Goal: Information Seeking & Learning: Find specific fact

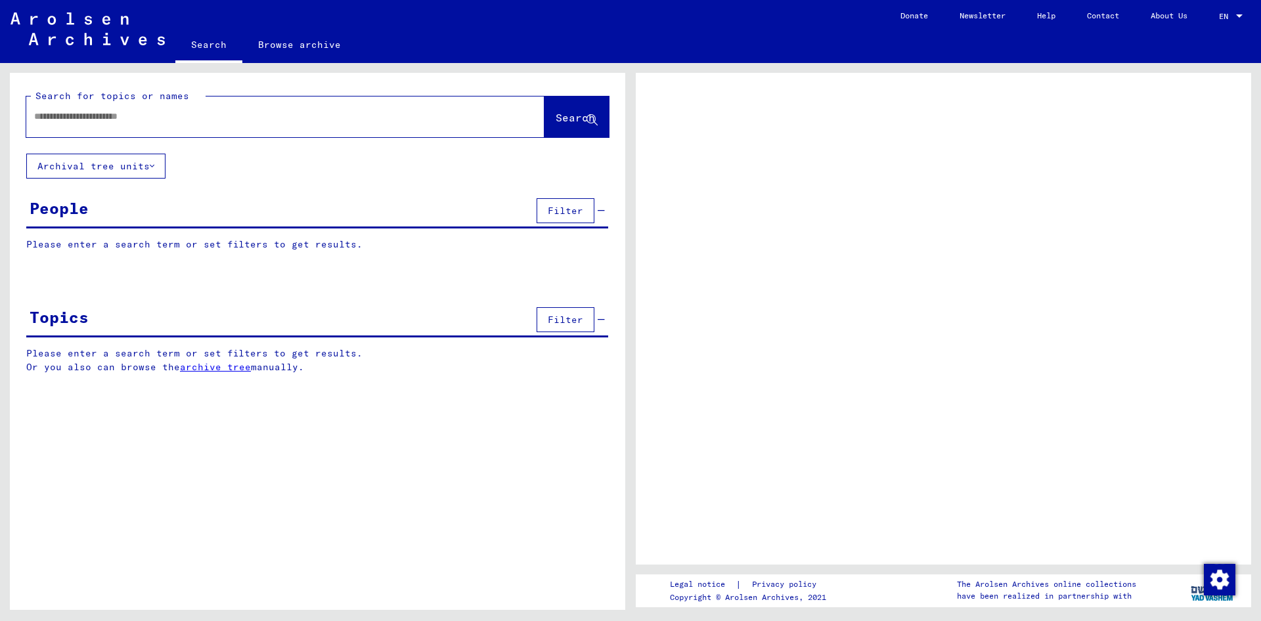
click at [194, 123] on input "text" at bounding box center [273, 117] width 479 height 14
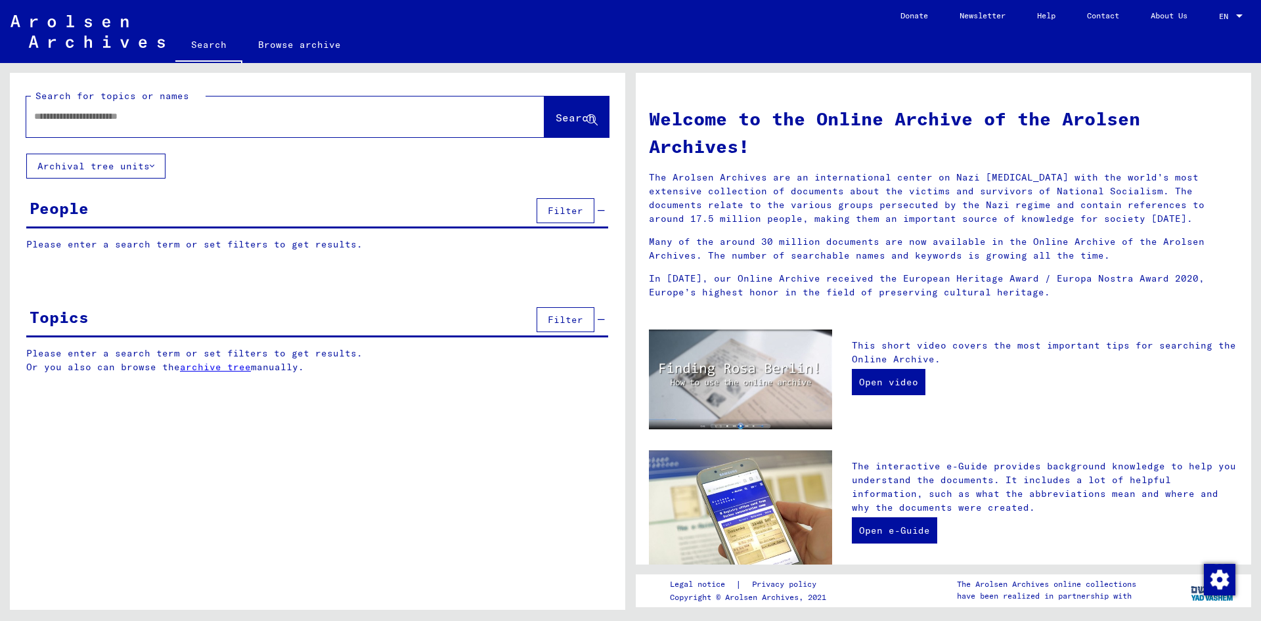
click at [149, 118] on input "text" at bounding box center [269, 117] width 471 height 14
type input "**********"
click at [556, 114] on span "Search" at bounding box center [575, 117] width 39 height 13
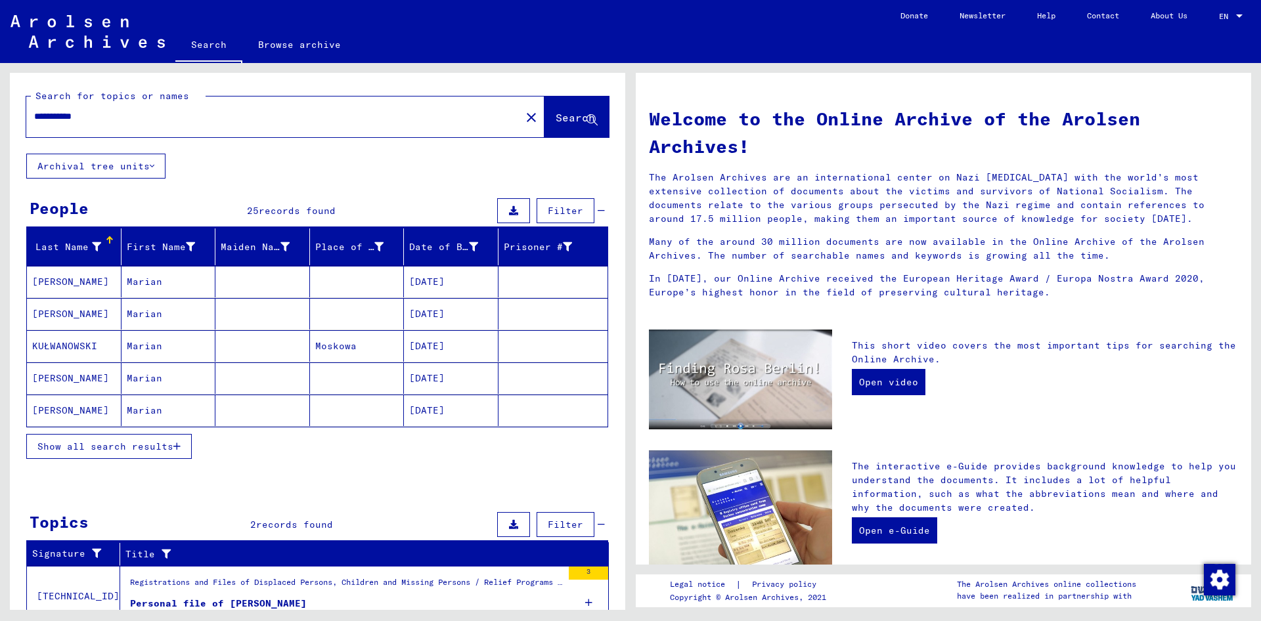
click at [175, 446] on icon "button" at bounding box center [176, 446] width 7 height 9
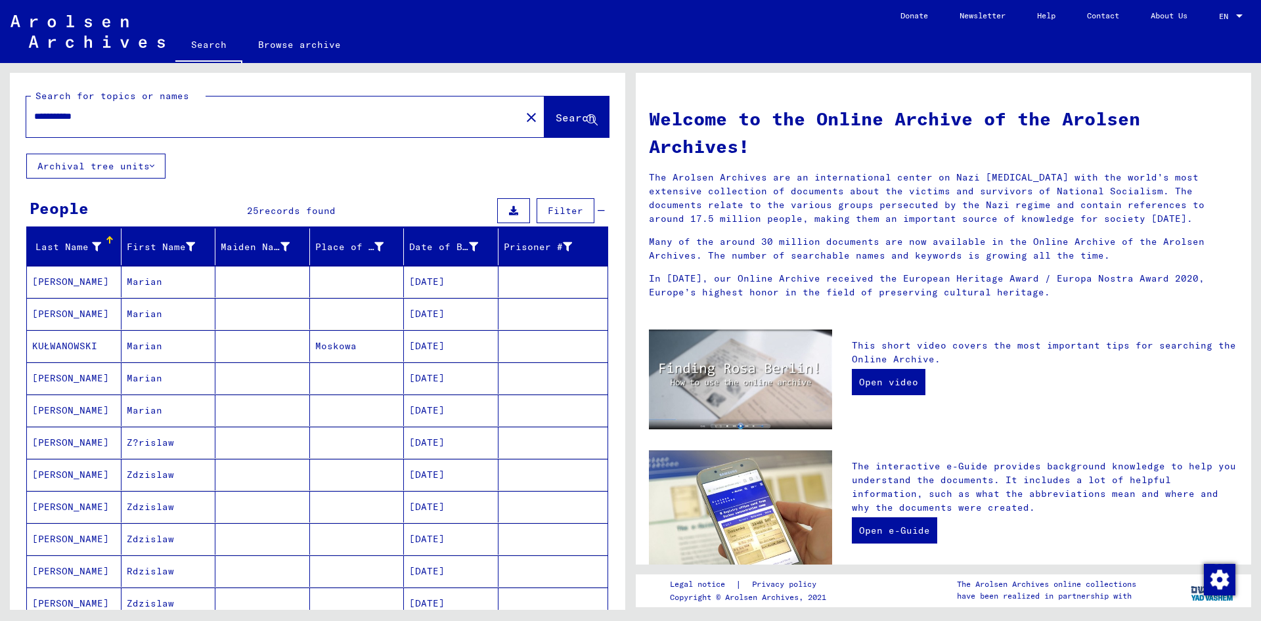
click at [60, 349] on mat-cell "KUŁWANOWSKI" at bounding box center [74, 346] width 95 height 32
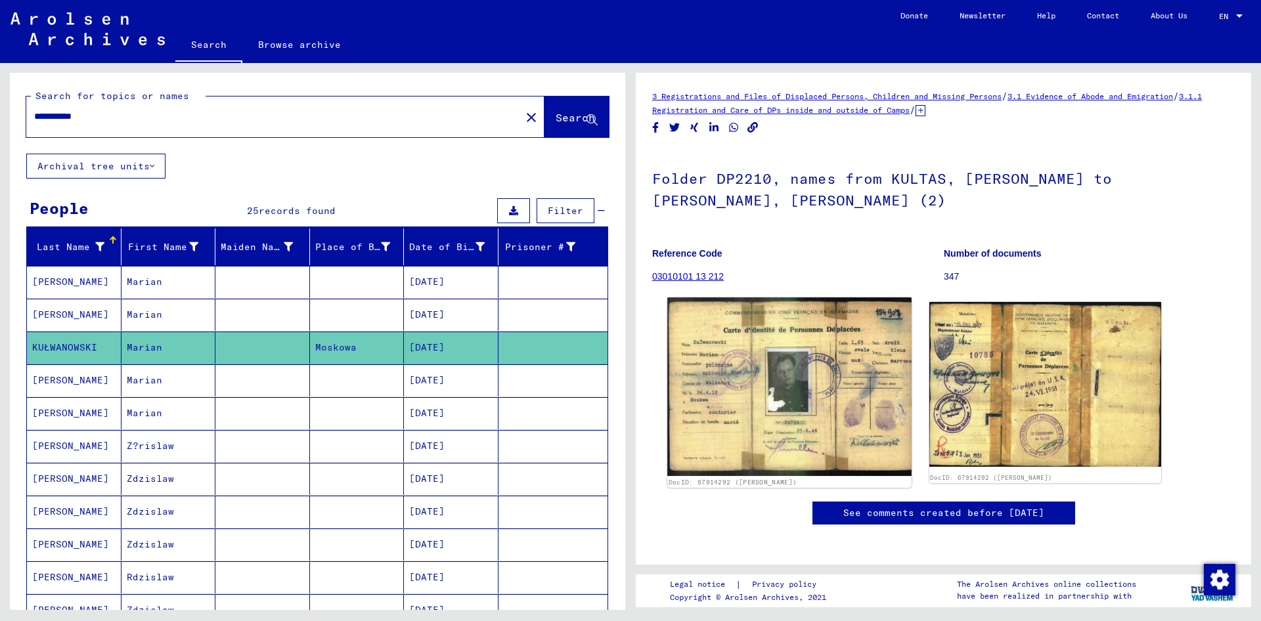
click at [768, 380] on img at bounding box center [789, 386] width 244 height 179
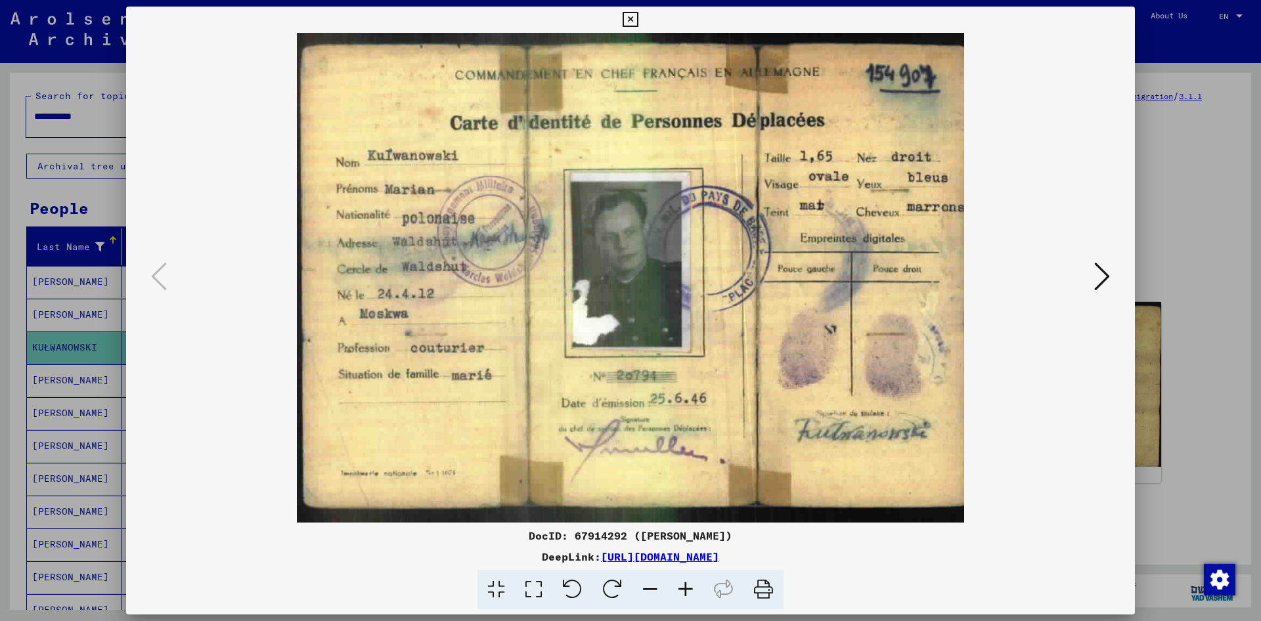
click at [1096, 282] on icon at bounding box center [1102, 277] width 16 height 32
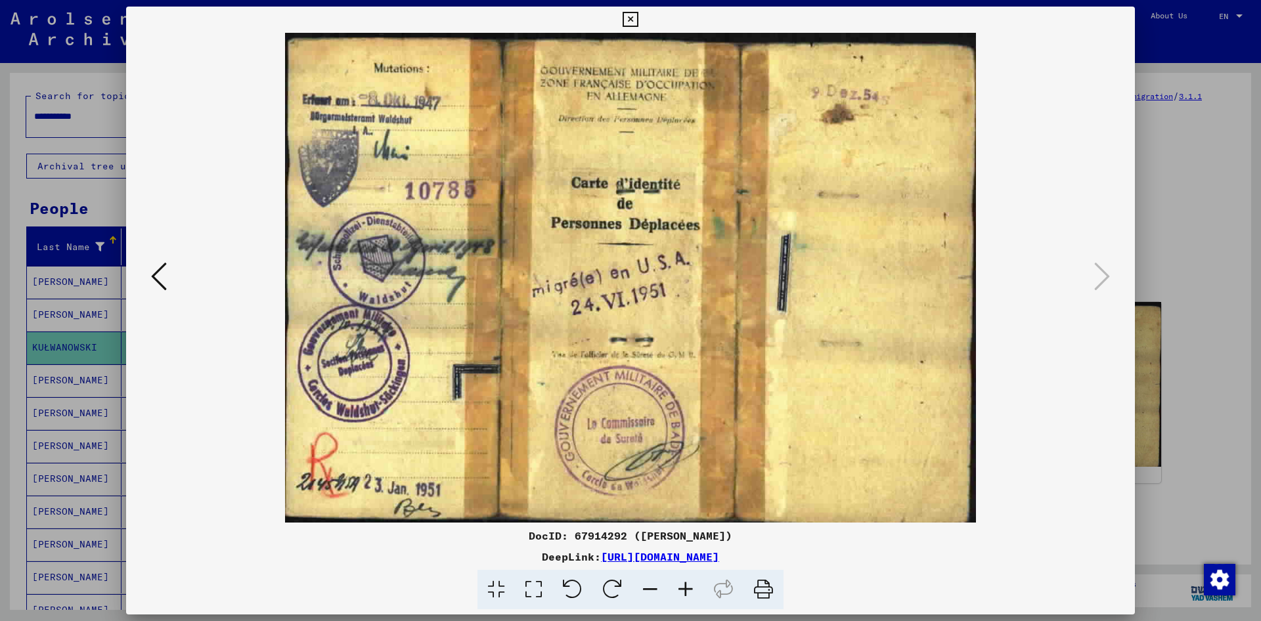
click at [1184, 47] on div at bounding box center [630, 310] width 1261 height 621
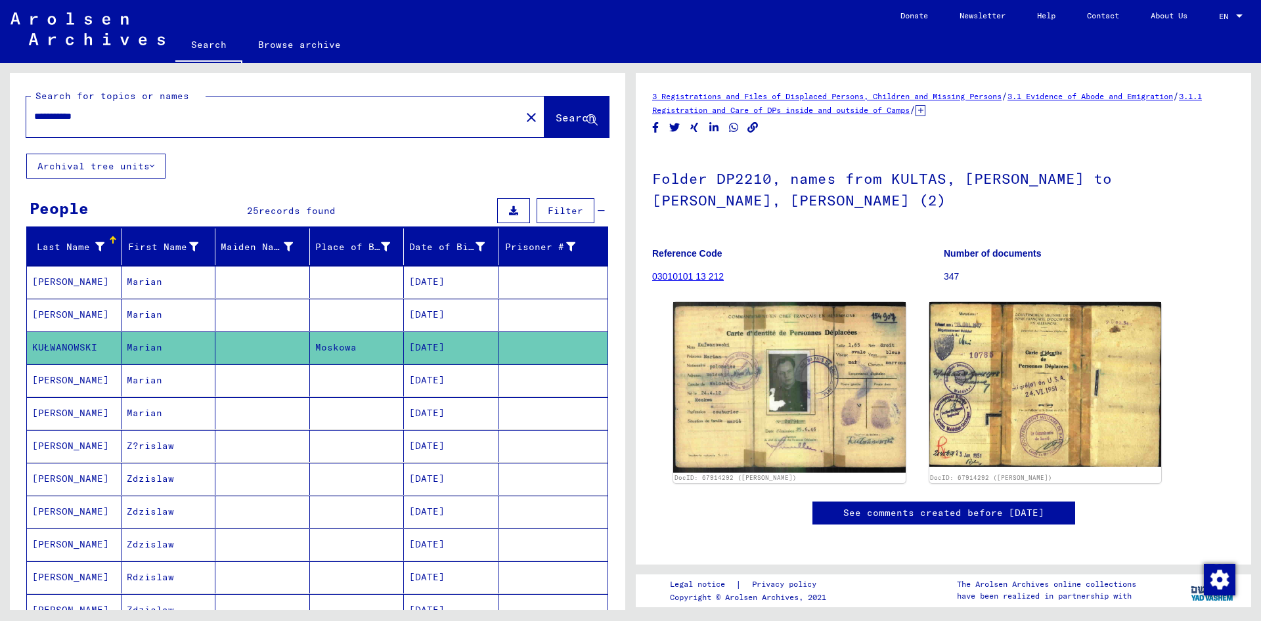
click at [139, 281] on mat-cell "Marian" at bounding box center [168, 282] width 95 height 32
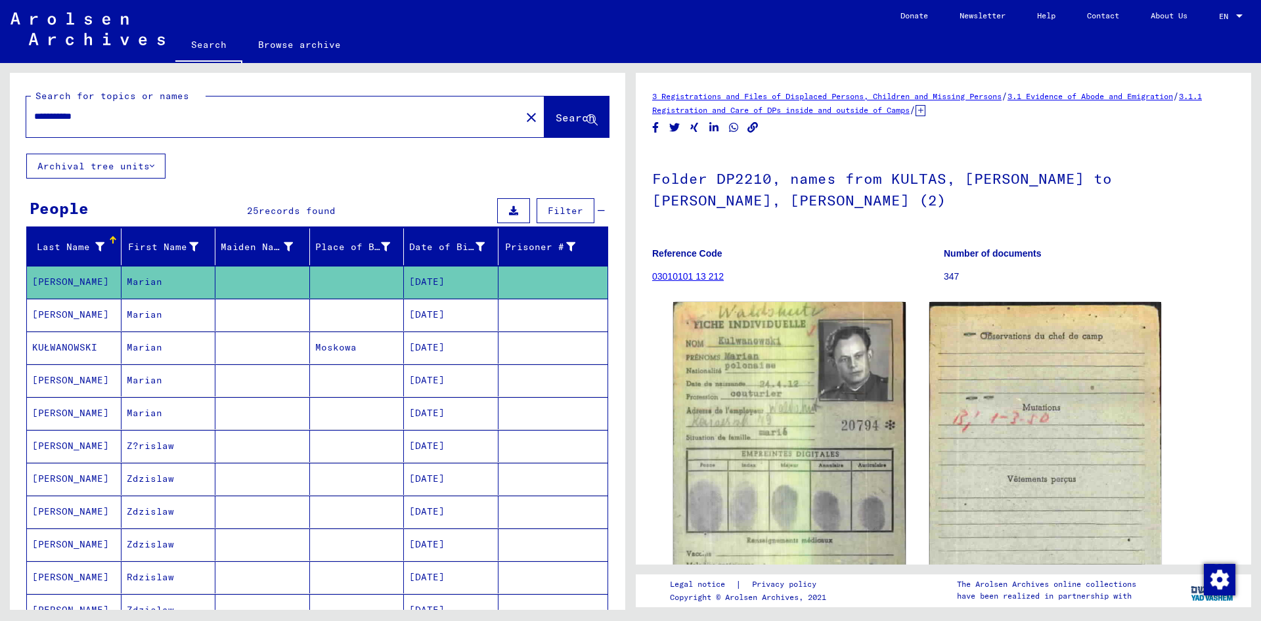
click at [132, 325] on mat-cell "Marian" at bounding box center [168, 315] width 95 height 32
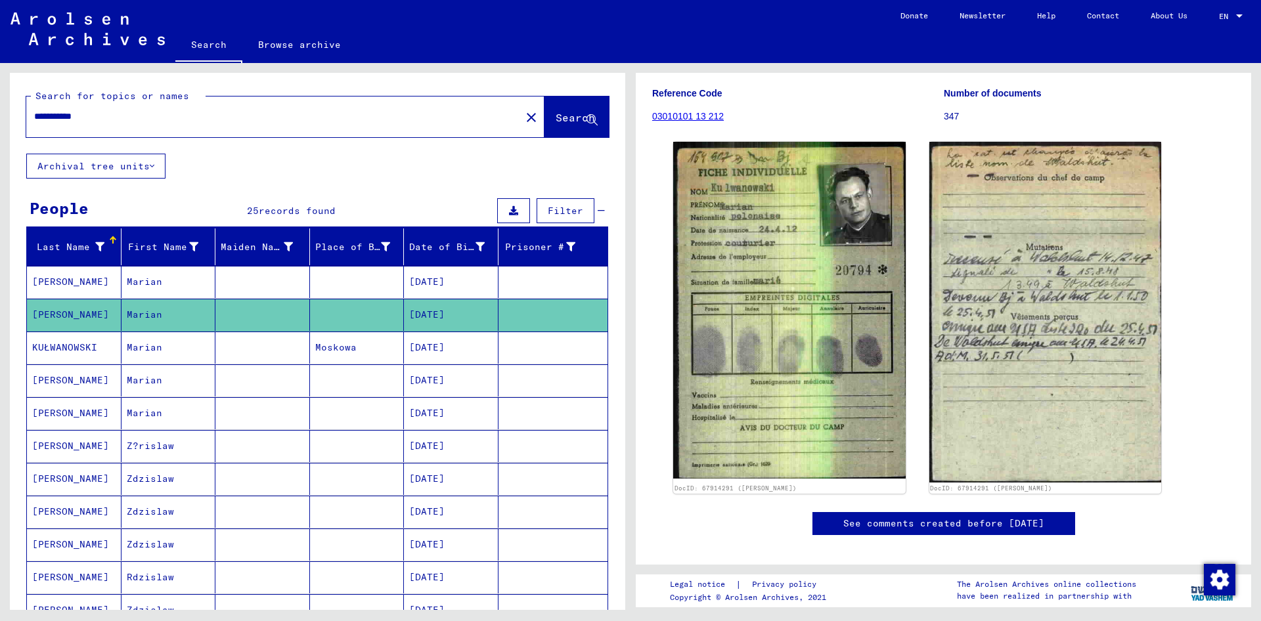
scroll to position [236, 0]
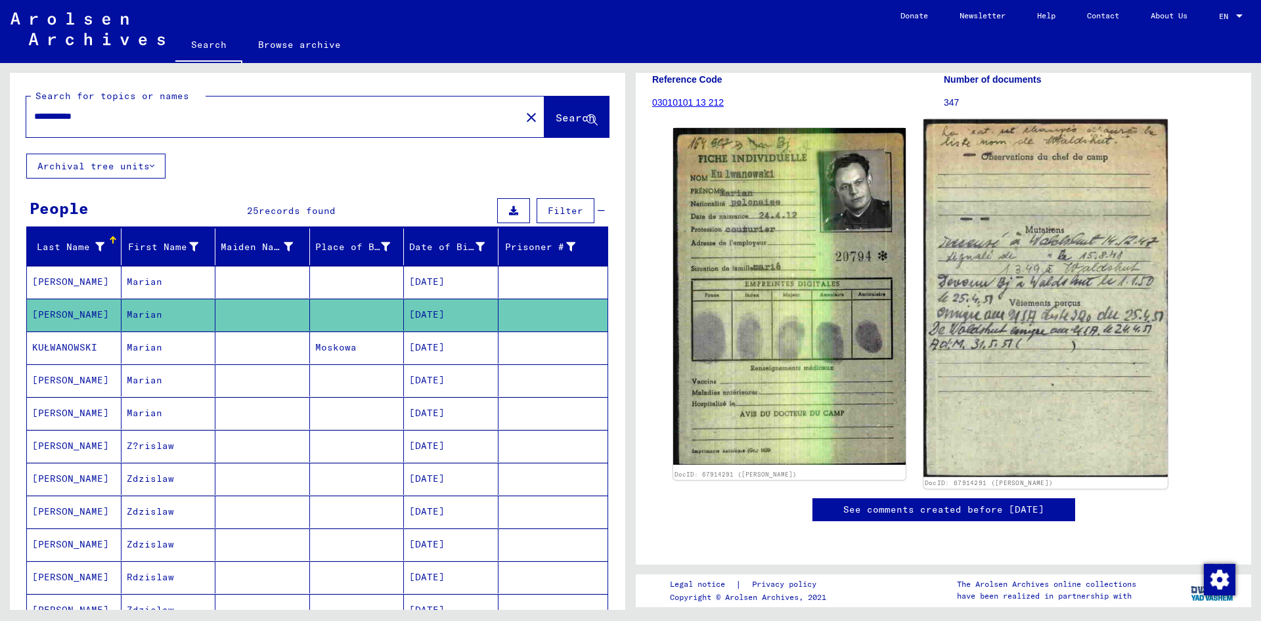
click at [1050, 213] on img at bounding box center [1045, 299] width 244 height 358
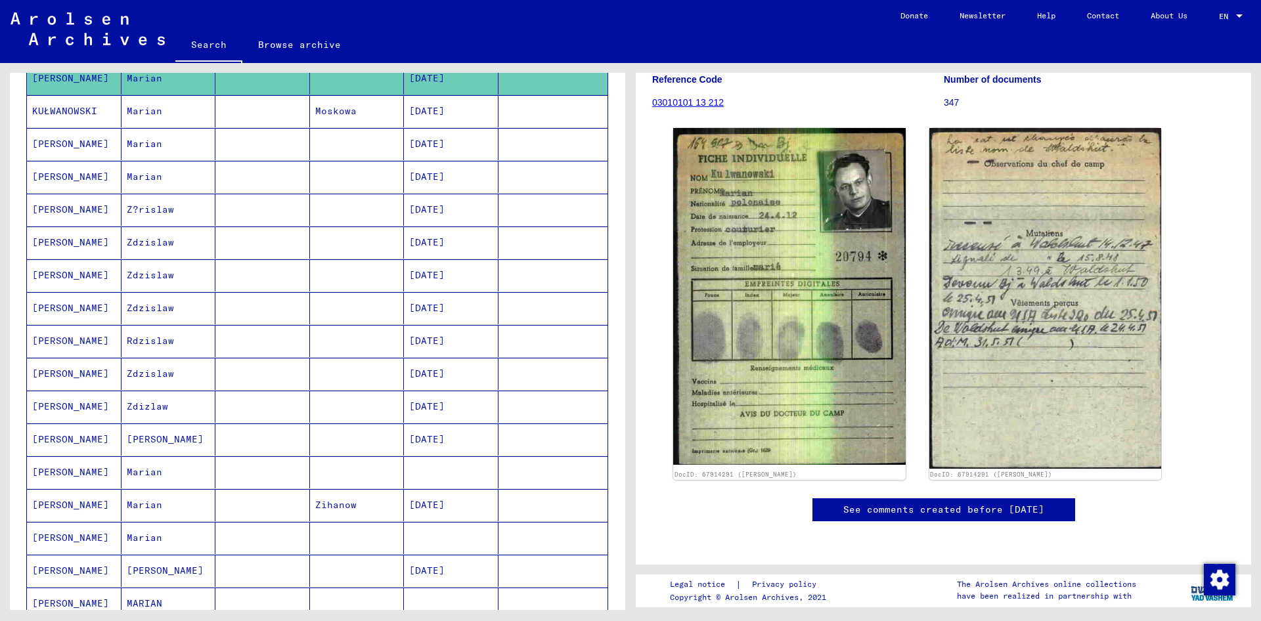
click at [146, 346] on mat-cell "Rdzislaw" at bounding box center [168, 341] width 95 height 32
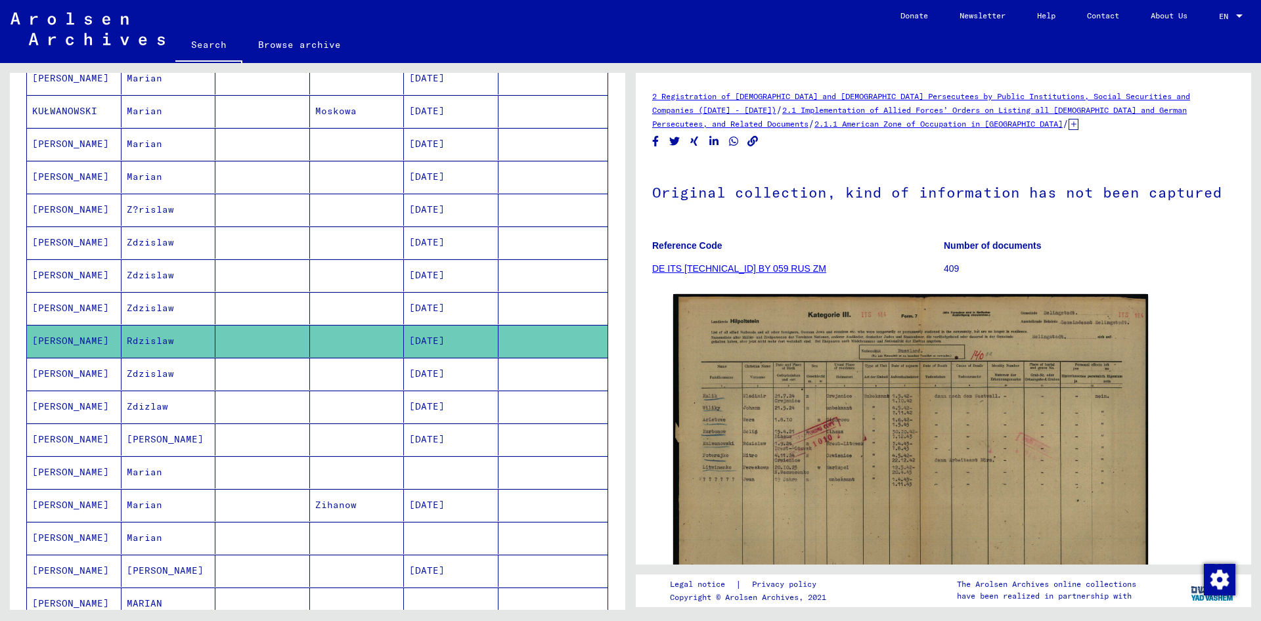
click at [149, 241] on mat-cell "Zdzislaw" at bounding box center [168, 243] width 95 height 32
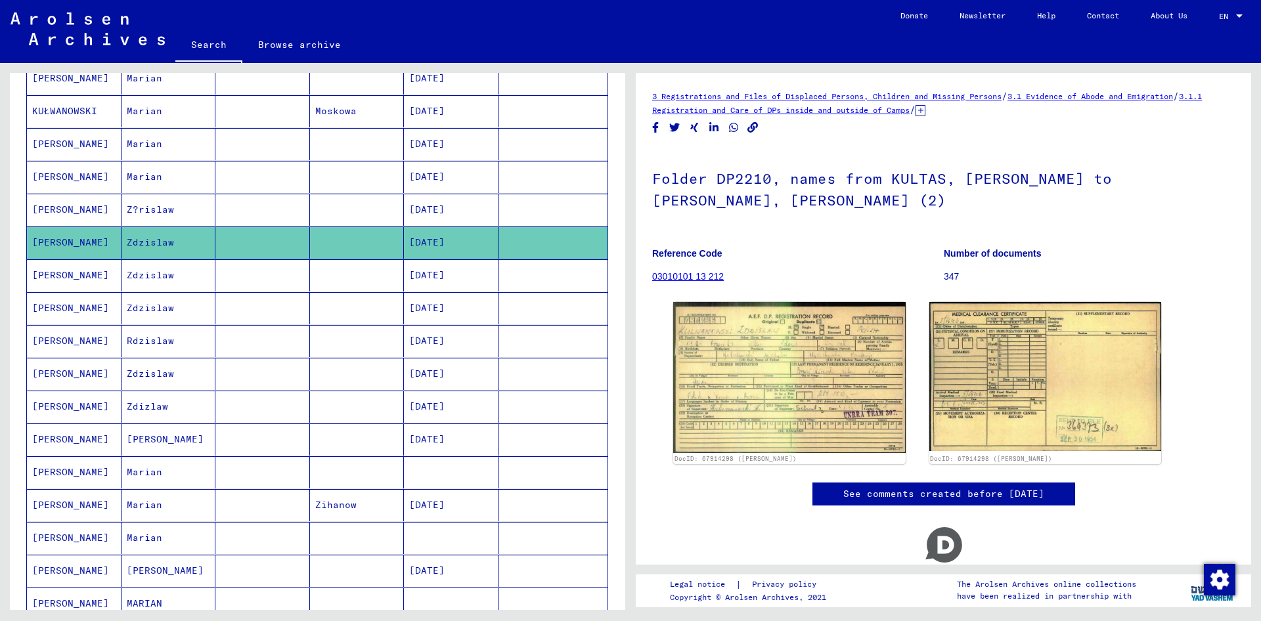
click at [154, 210] on mat-cell "Z?rislaw" at bounding box center [168, 210] width 95 height 32
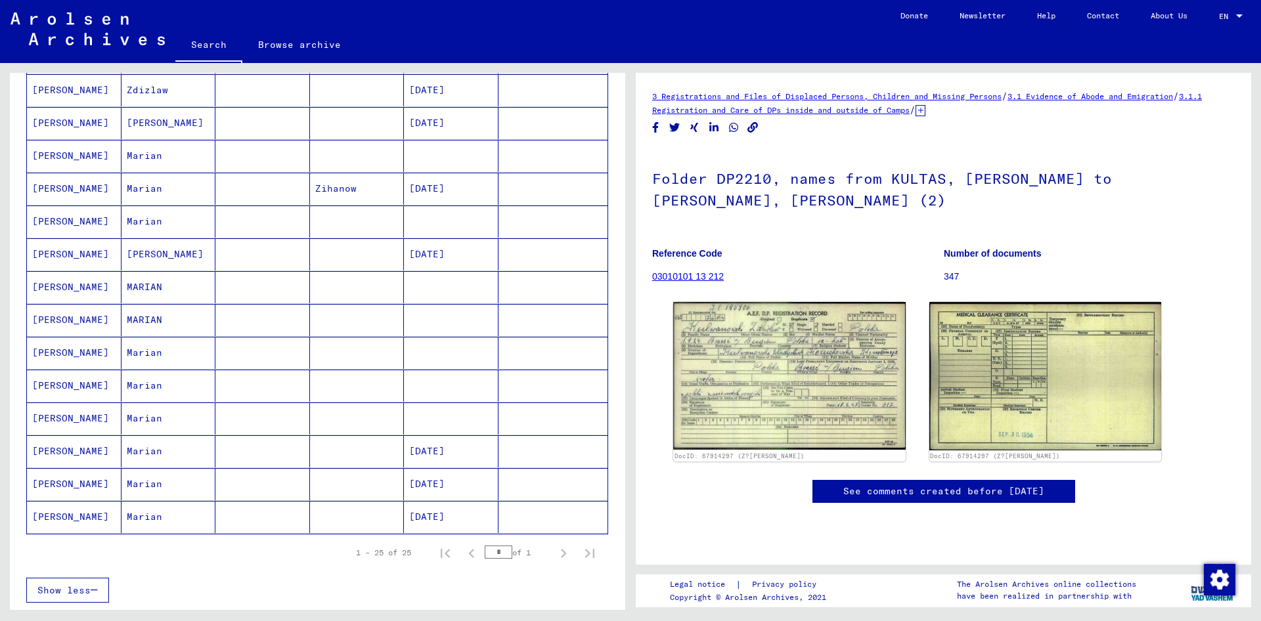
scroll to position [473, 0]
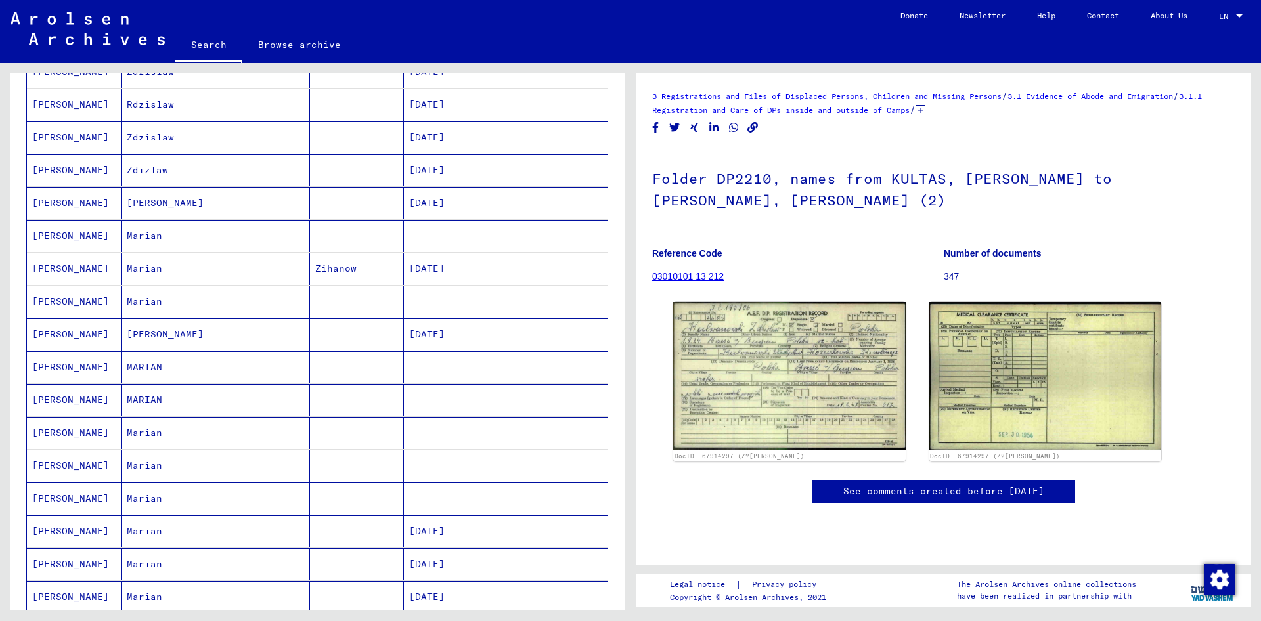
click at [150, 340] on mat-cell "[PERSON_NAME]" at bounding box center [168, 335] width 95 height 32
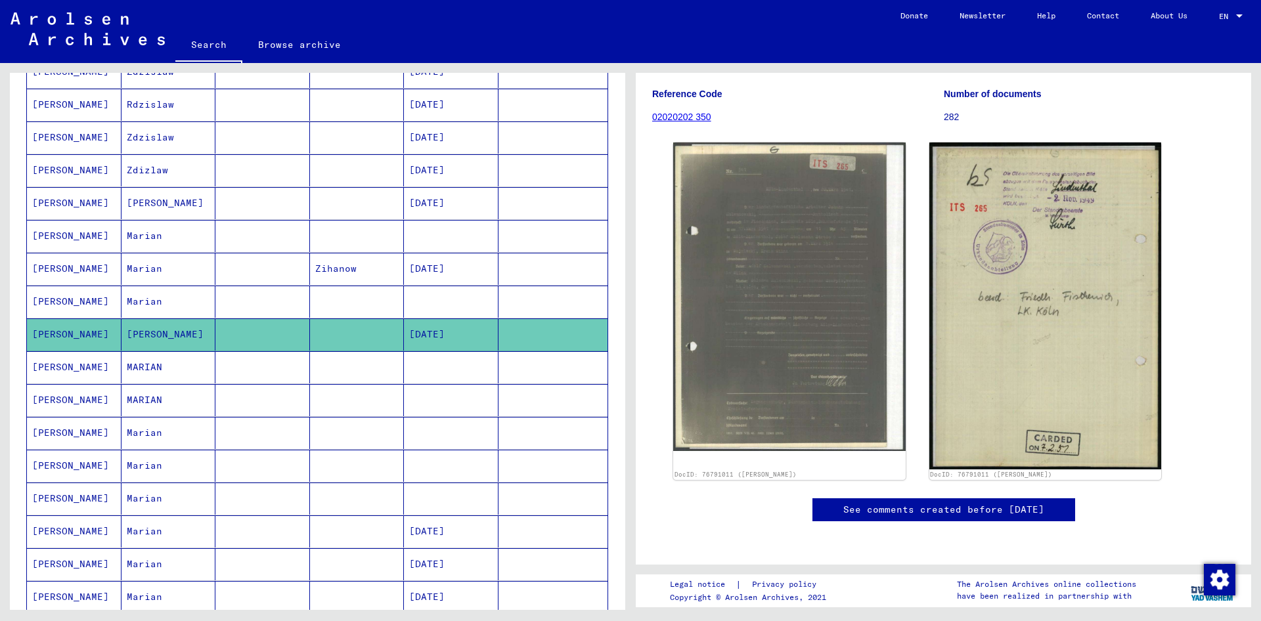
scroll to position [458, 0]
click at [179, 376] on mat-cell "MARIAN" at bounding box center [168, 367] width 95 height 32
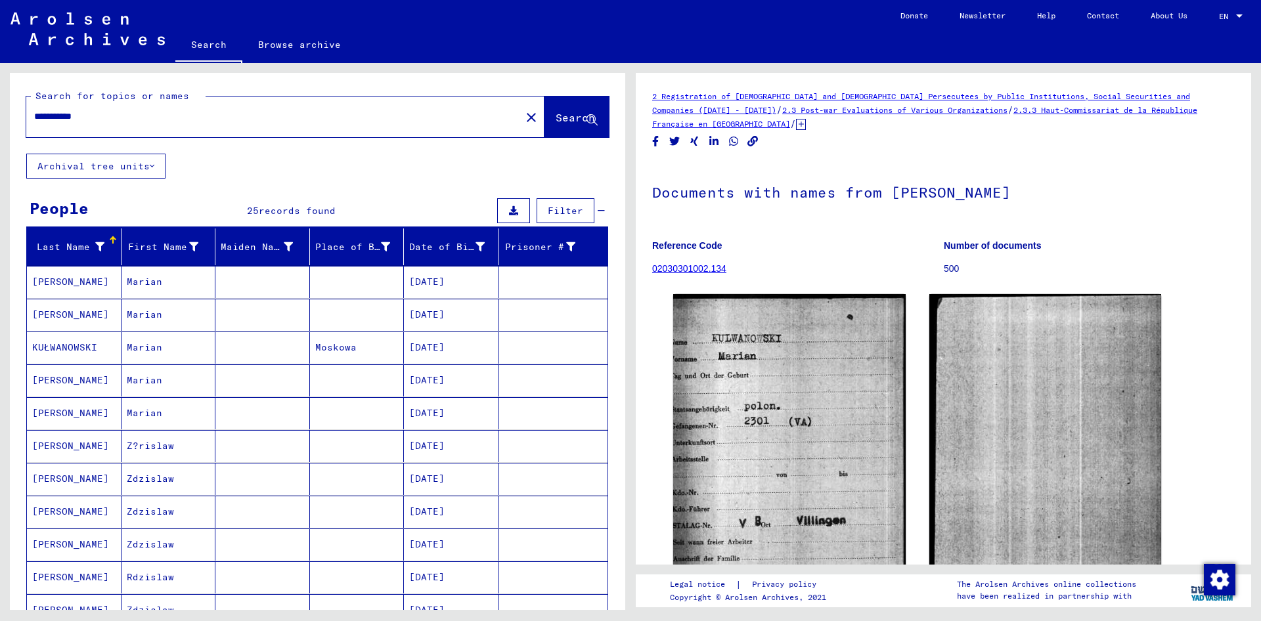
click at [89, 276] on mat-cell "[PERSON_NAME]" at bounding box center [74, 282] width 95 height 32
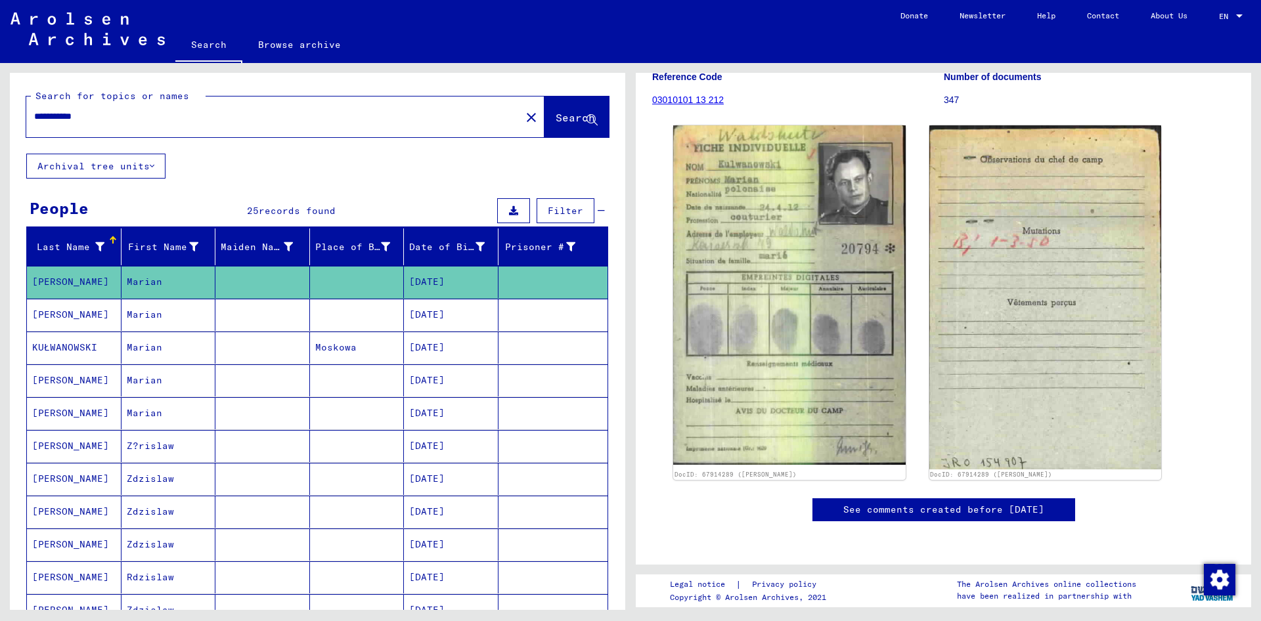
scroll to position [236, 0]
click at [76, 308] on mat-cell "[PERSON_NAME]" at bounding box center [74, 315] width 95 height 32
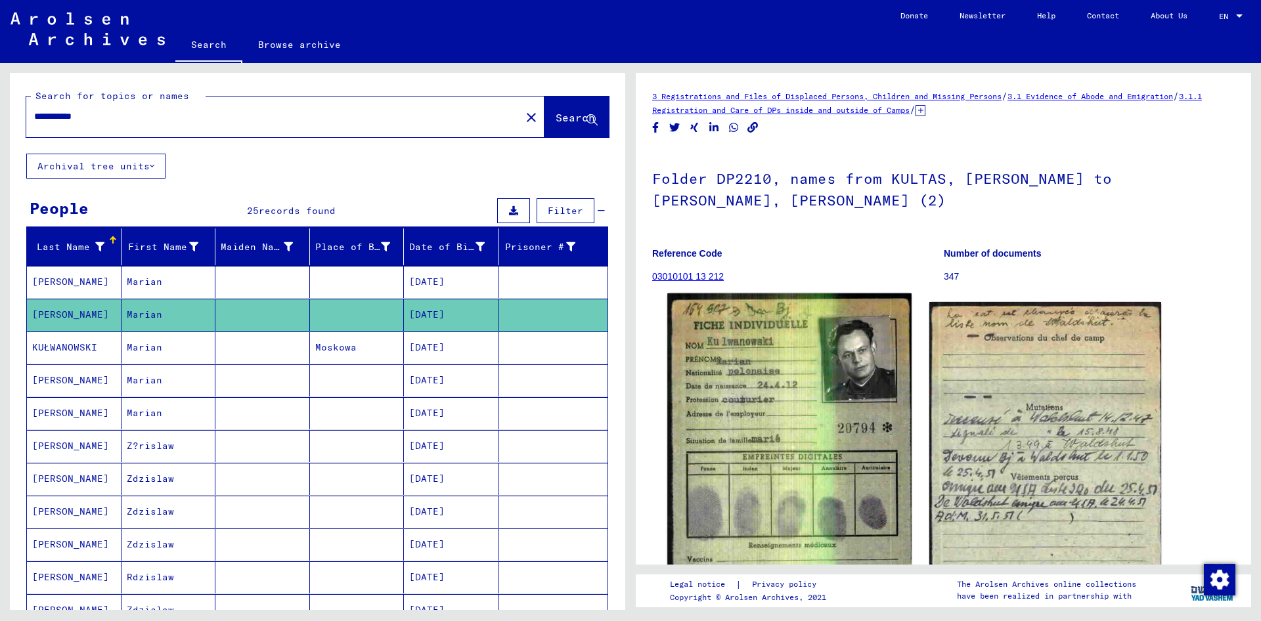
scroll to position [236, 0]
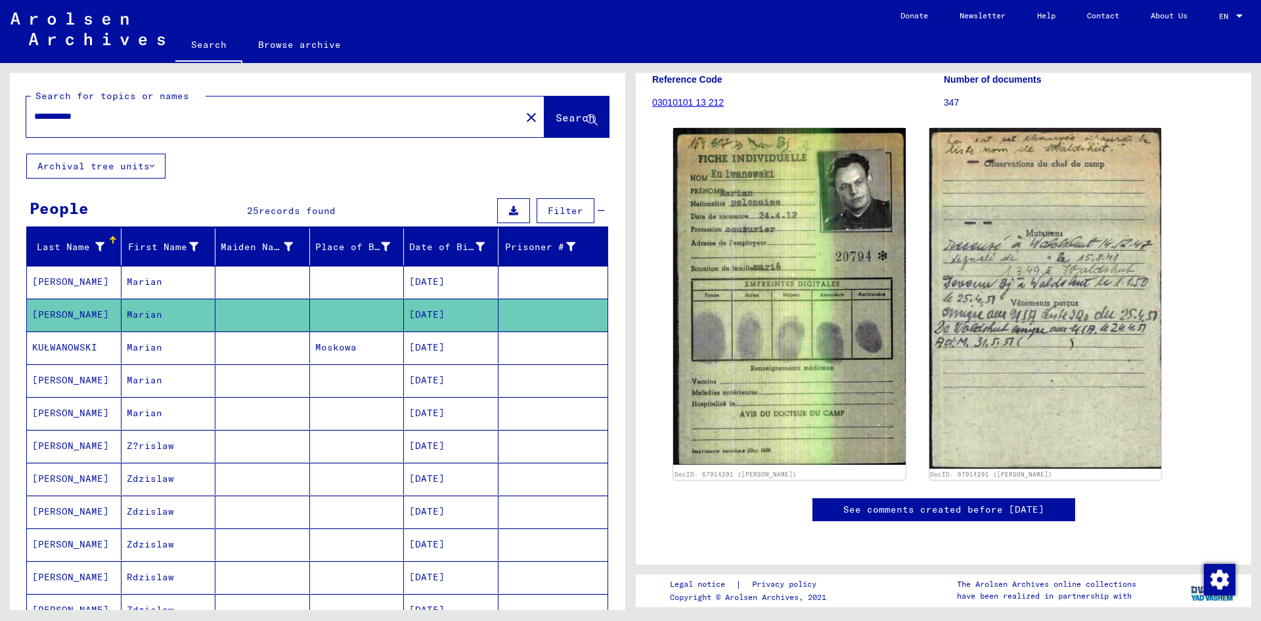
click at [175, 345] on mat-cell "Marian" at bounding box center [168, 348] width 95 height 32
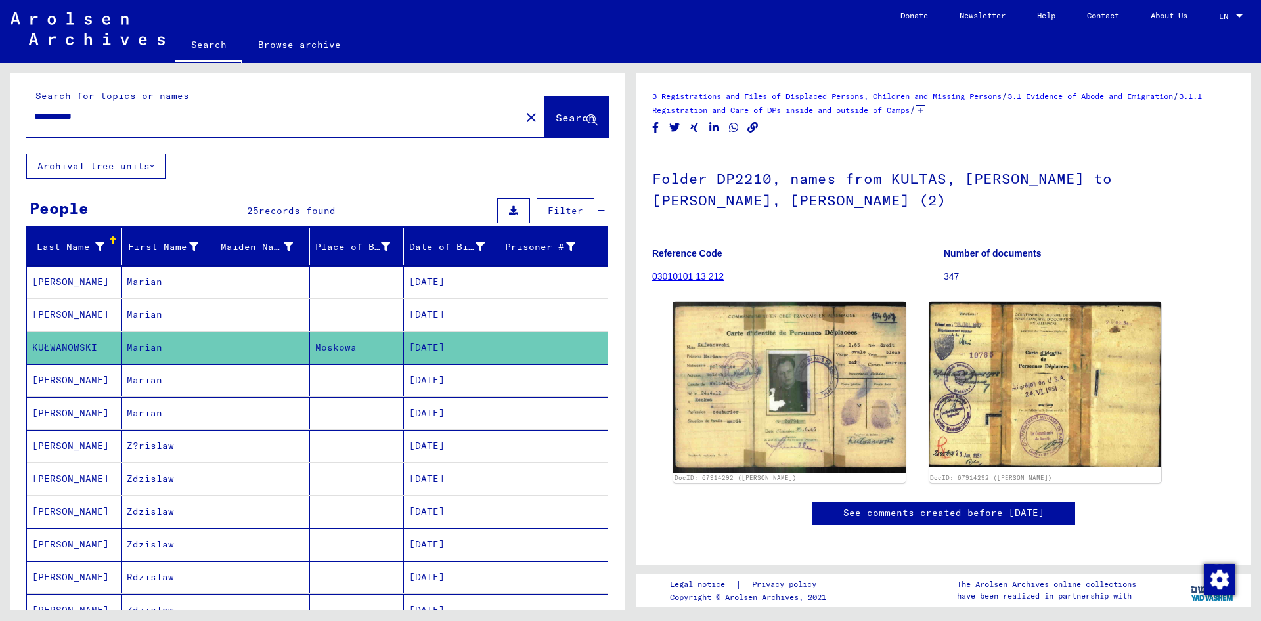
click at [185, 384] on mat-cell "Marian" at bounding box center [168, 380] width 95 height 32
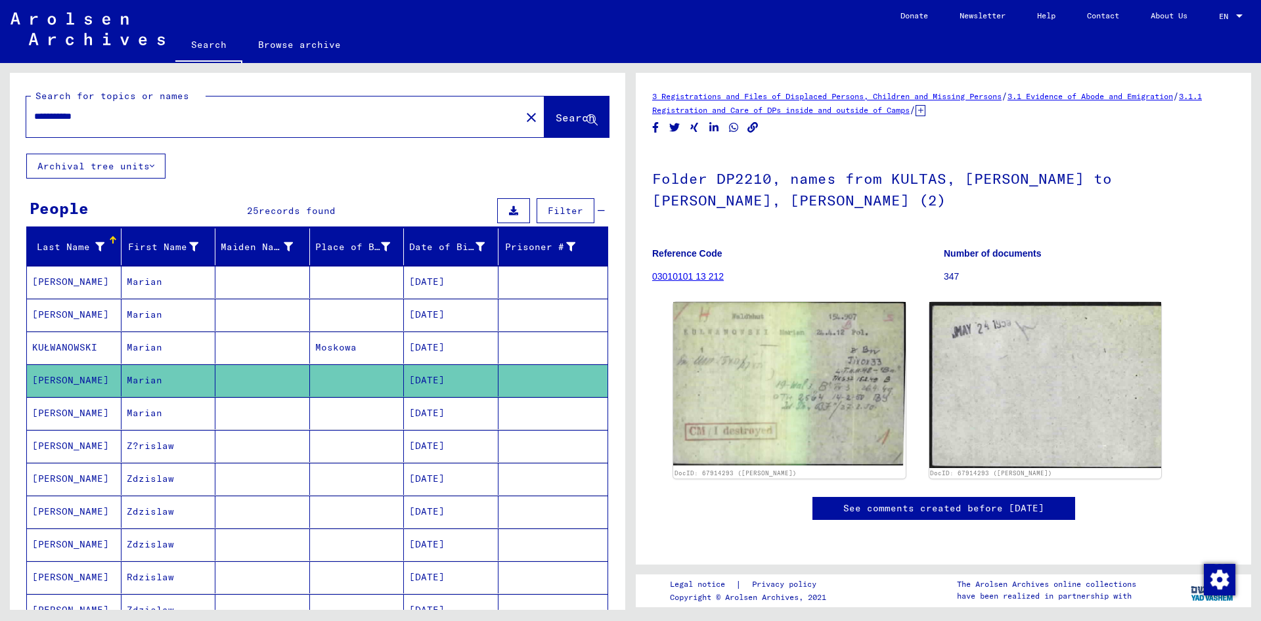
click at [184, 408] on mat-cell "Marian" at bounding box center [168, 413] width 95 height 32
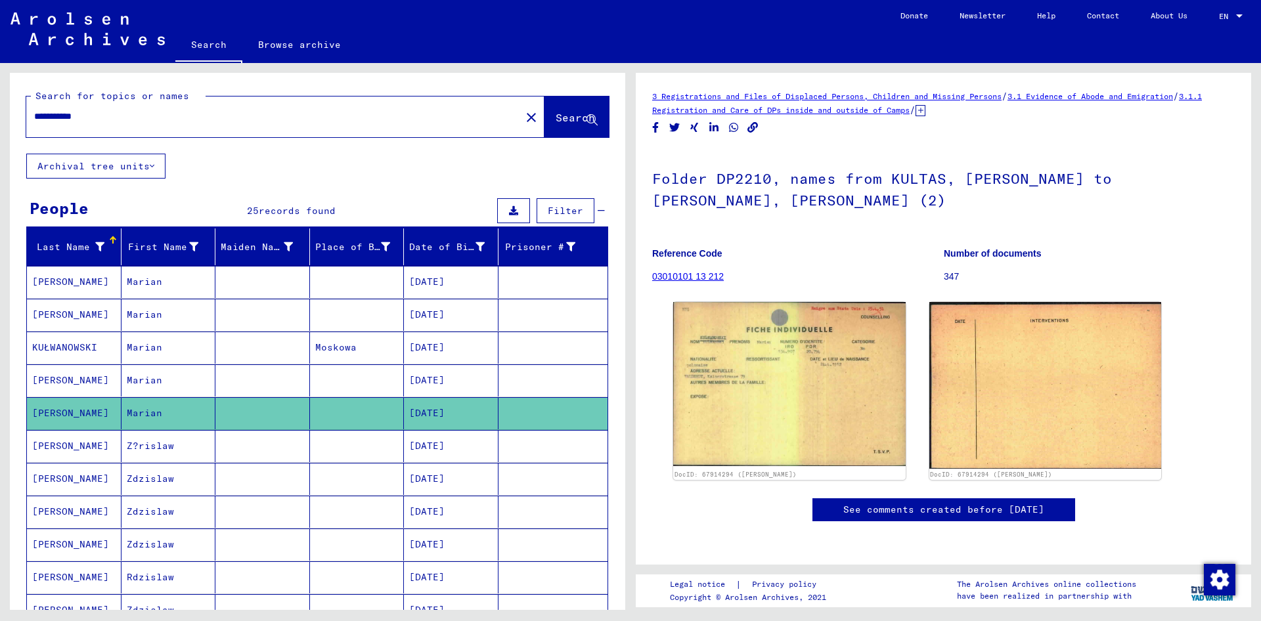
click at [186, 441] on mat-cell "Z?rislaw" at bounding box center [168, 446] width 95 height 32
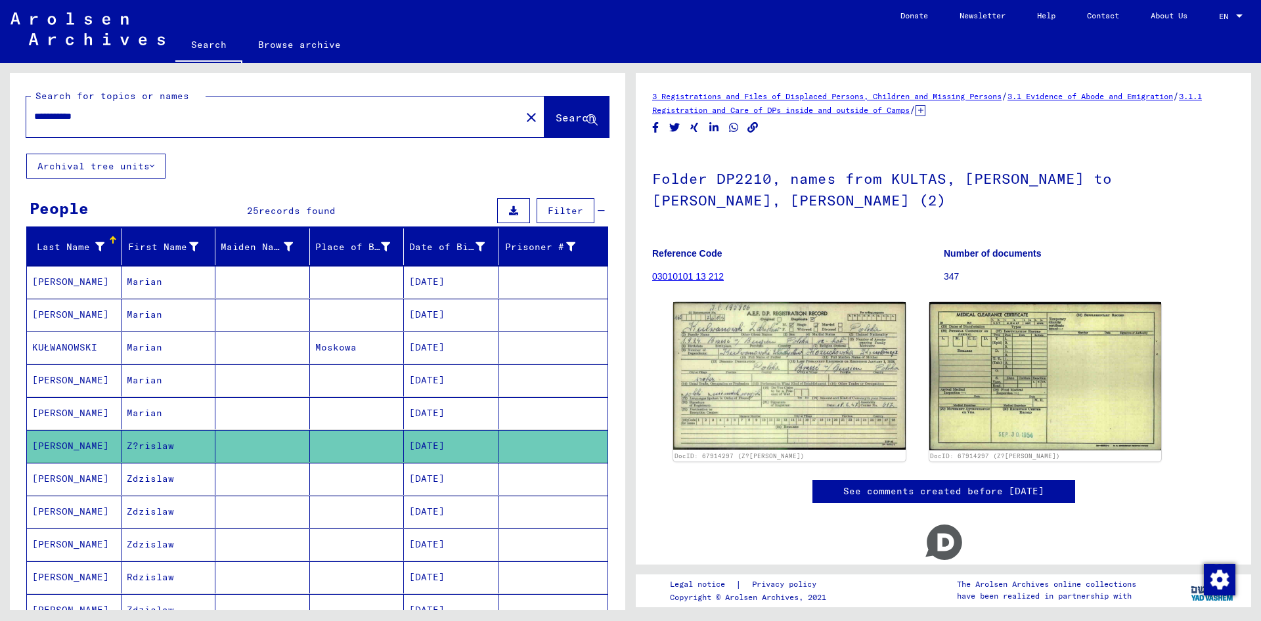
scroll to position [236, 0]
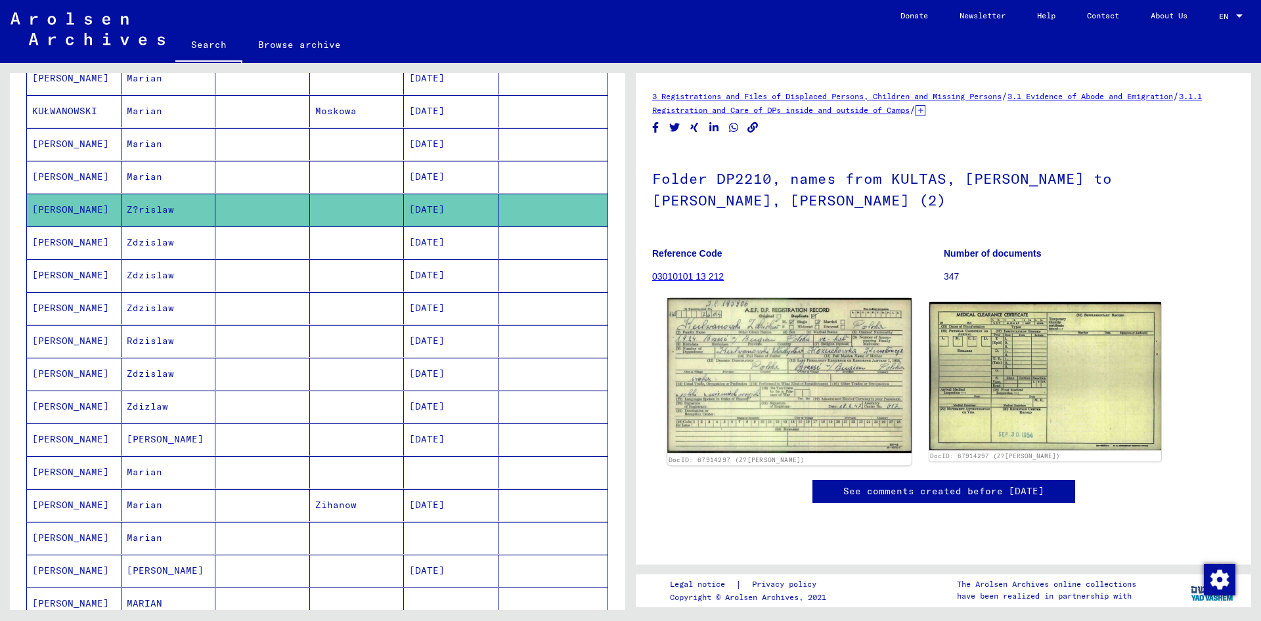
click at [783, 354] on img at bounding box center [789, 375] width 244 height 155
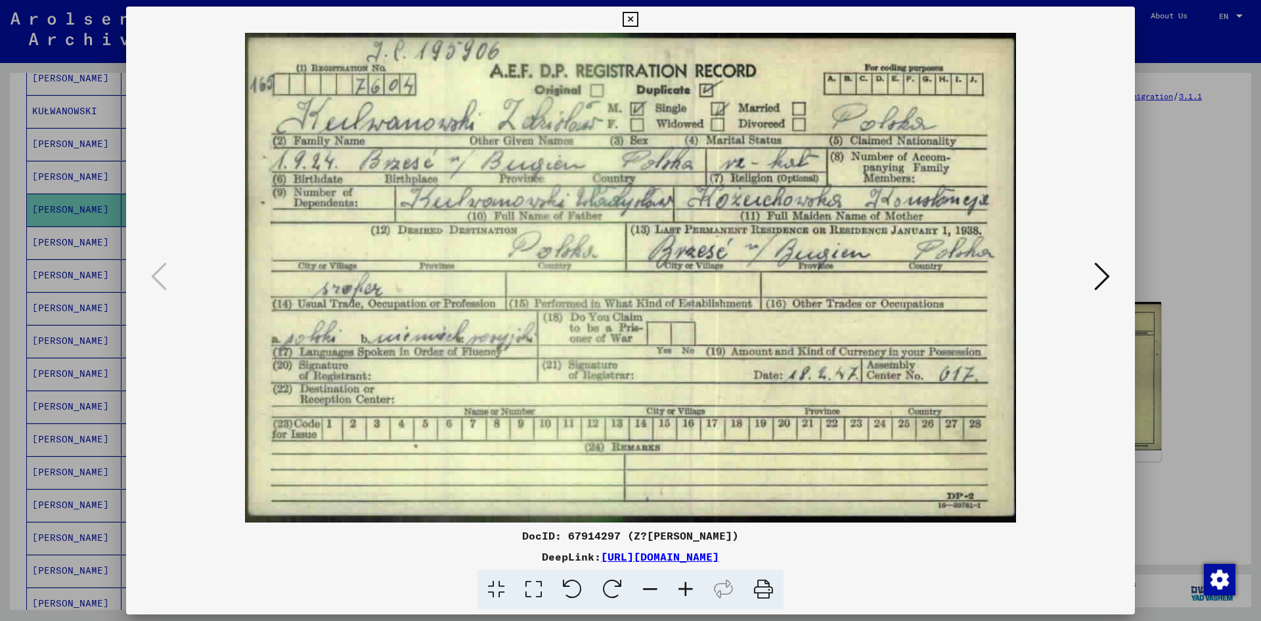
click at [1102, 279] on icon at bounding box center [1102, 277] width 16 height 32
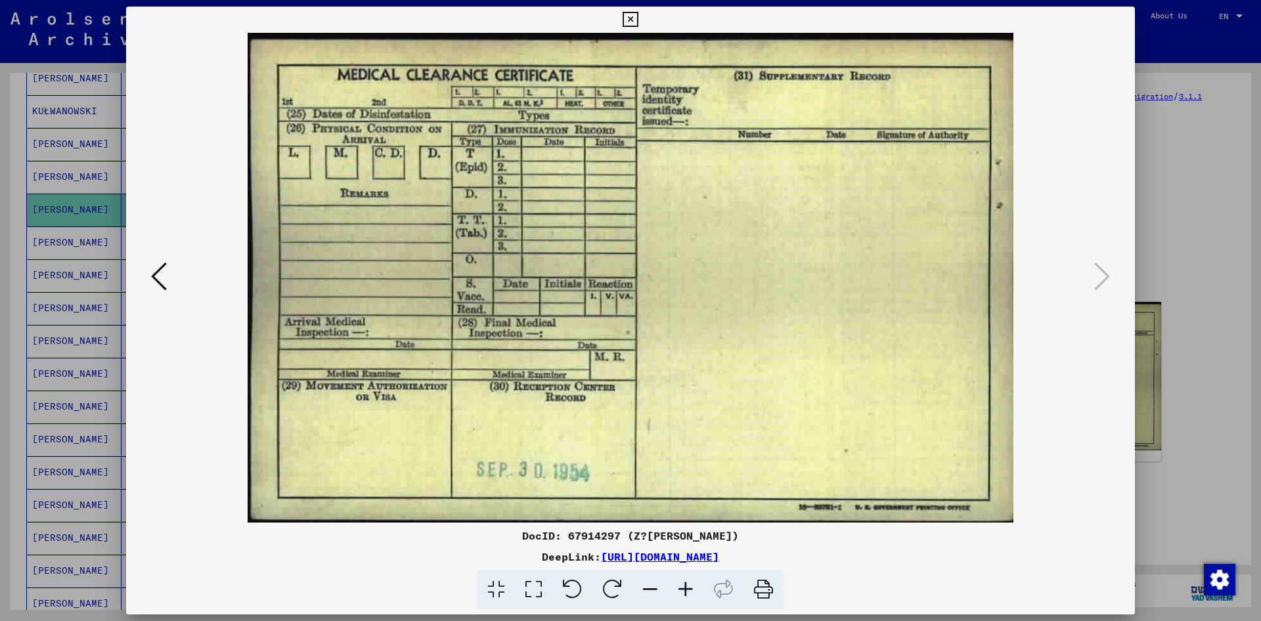
click at [638, 21] on icon at bounding box center [630, 20] width 15 height 16
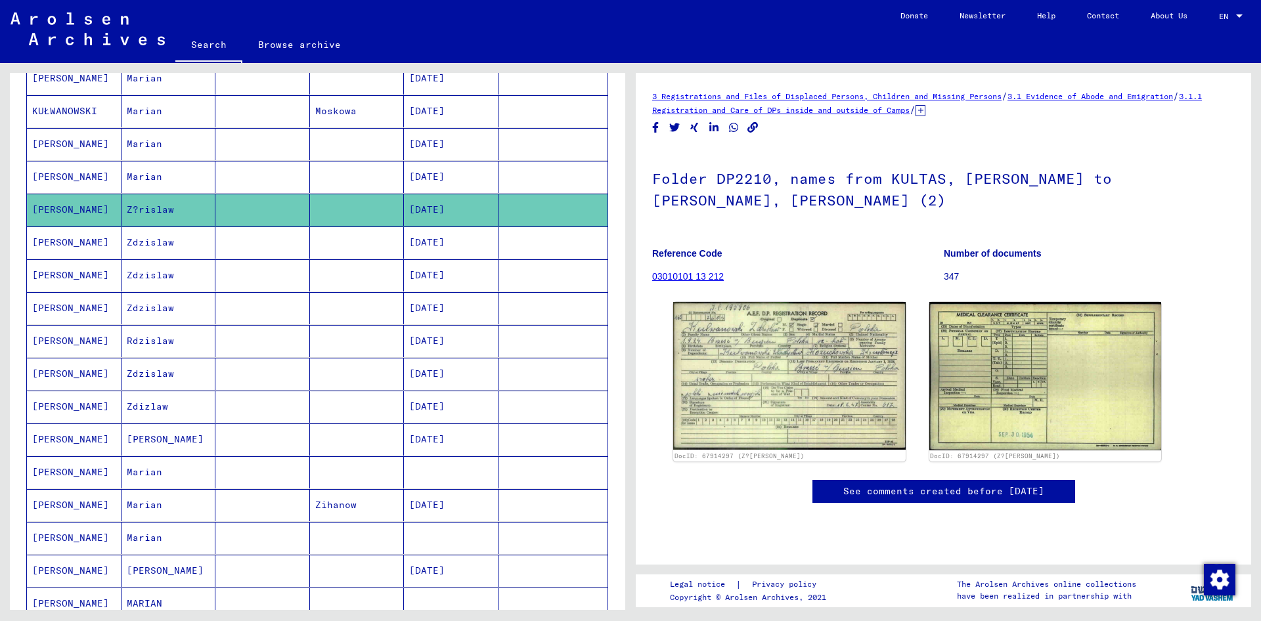
click at [181, 238] on mat-cell "Zdzislaw" at bounding box center [168, 243] width 95 height 32
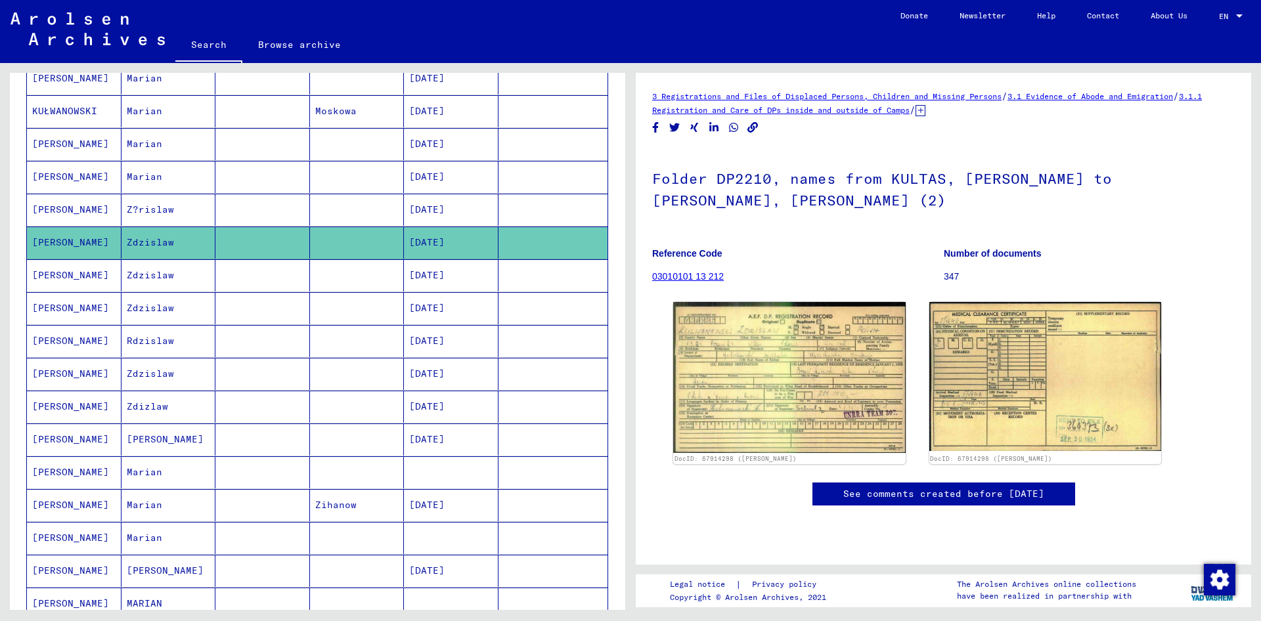
click at [183, 273] on mat-cell "Zdzislaw" at bounding box center [168, 275] width 95 height 32
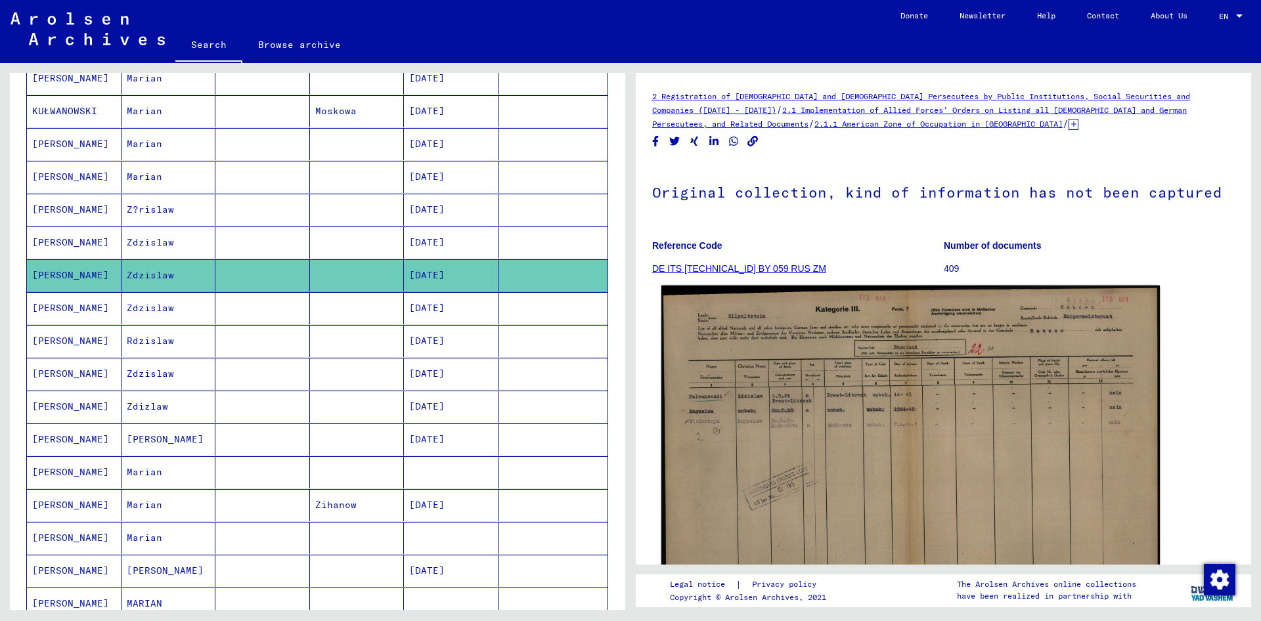
click at [966, 418] on img at bounding box center [910, 465] width 498 height 358
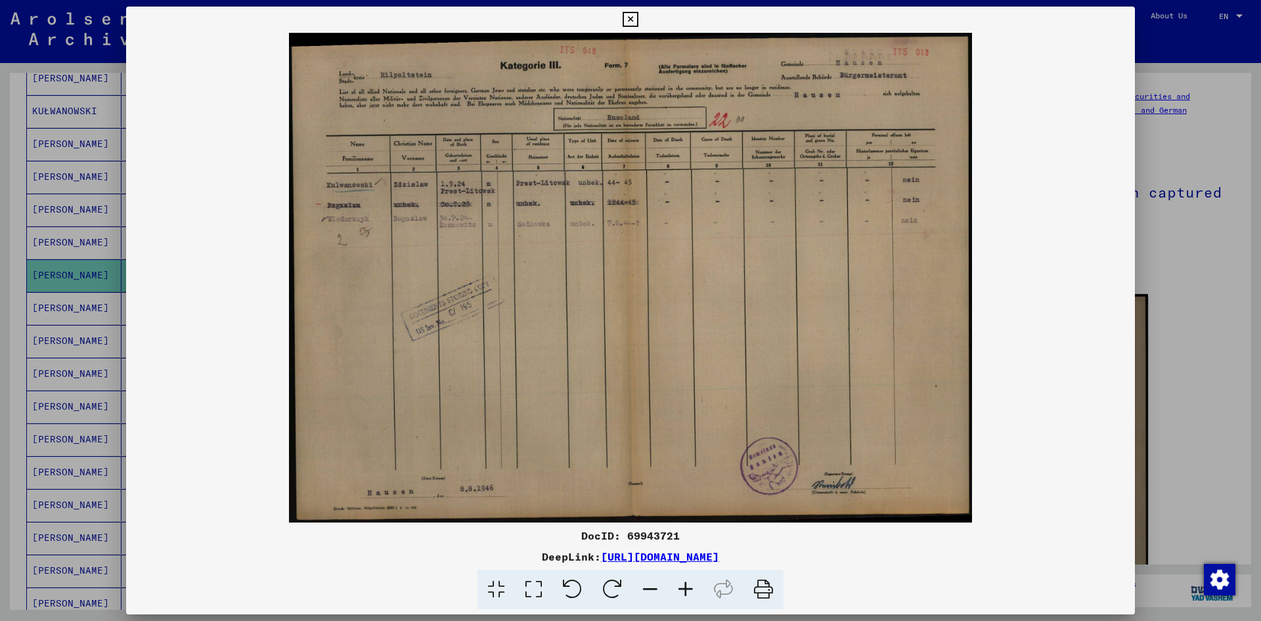
click at [1041, 288] on img at bounding box center [630, 278] width 1009 height 490
click at [638, 18] on icon at bounding box center [630, 20] width 15 height 16
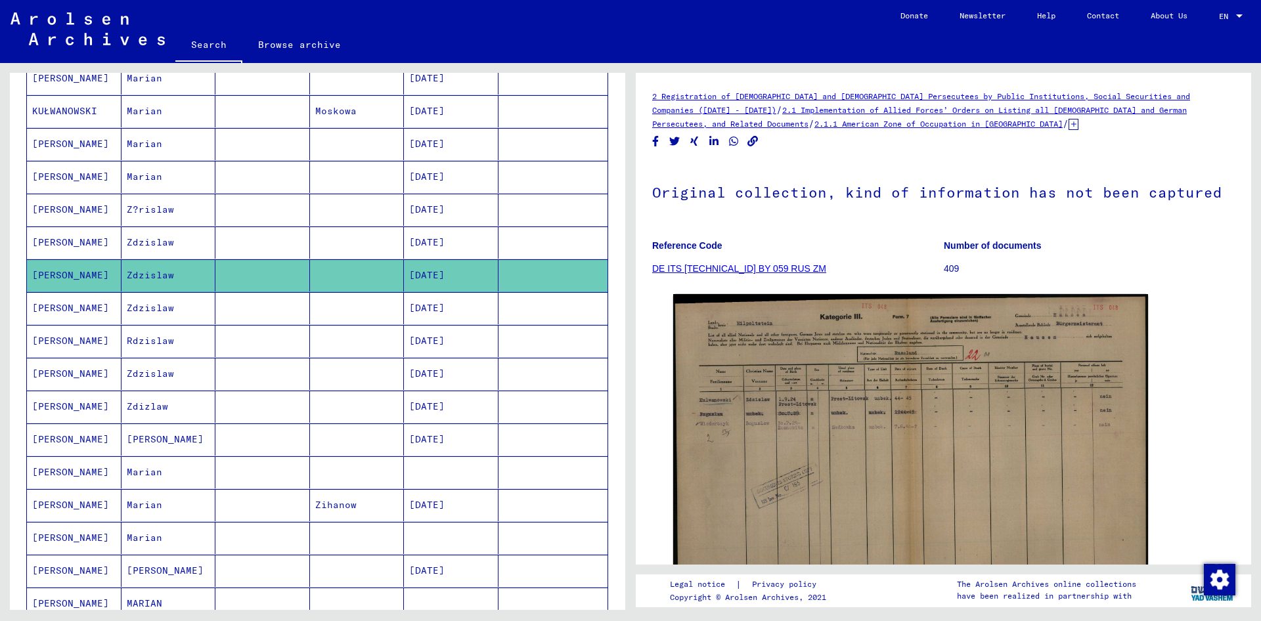
click at [162, 320] on mat-cell "Zdzislaw" at bounding box center [168, 308] width 95 height 32
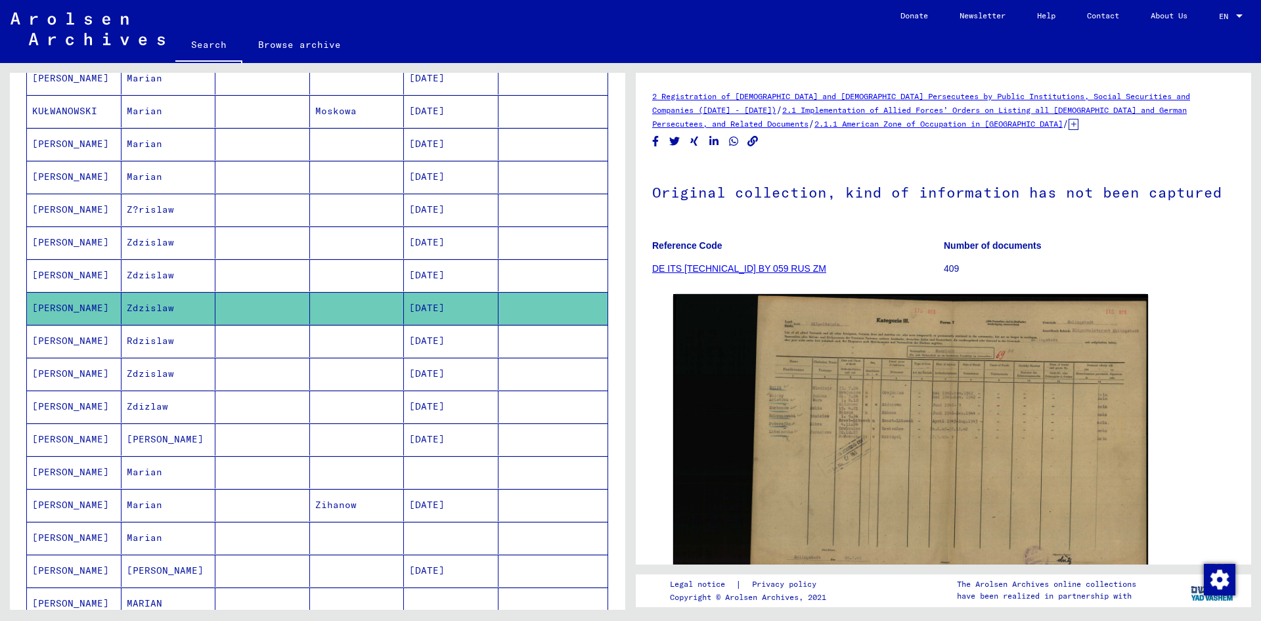
click at [176, 343] on mat-cell "Rdzislaw" at bounding box center [168, 341] width 95 height 32
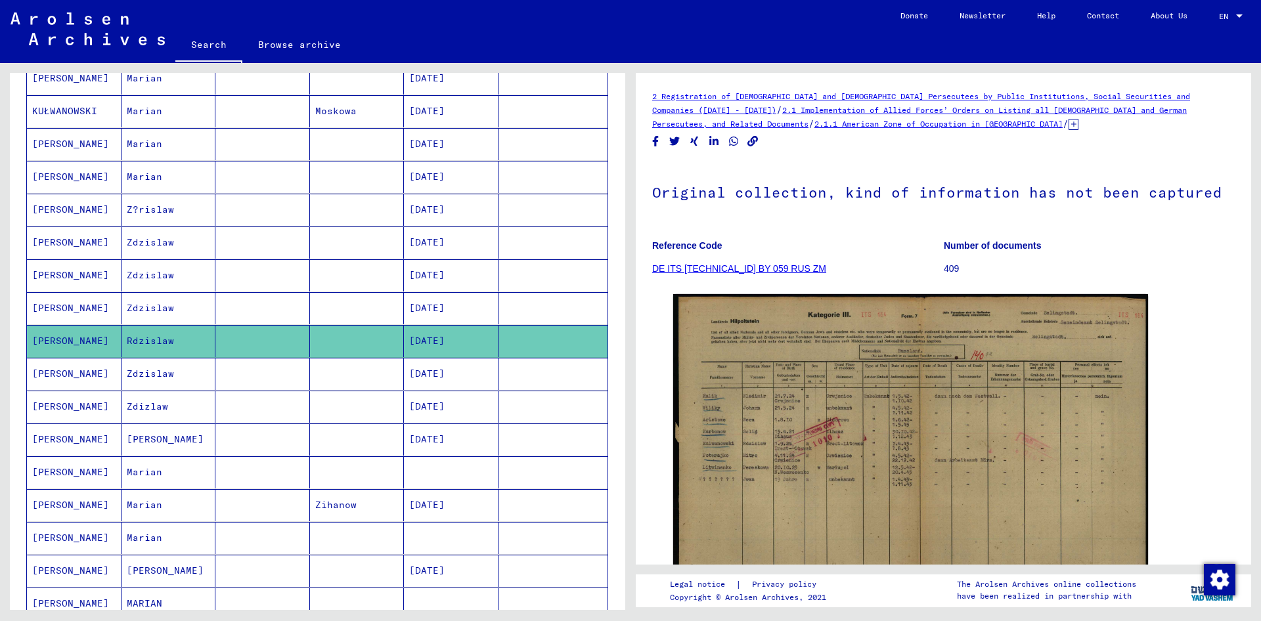
click at [171, 378] on mat-cell "Zdzislaw" at bounding box center [168, 374] width 95 height 32
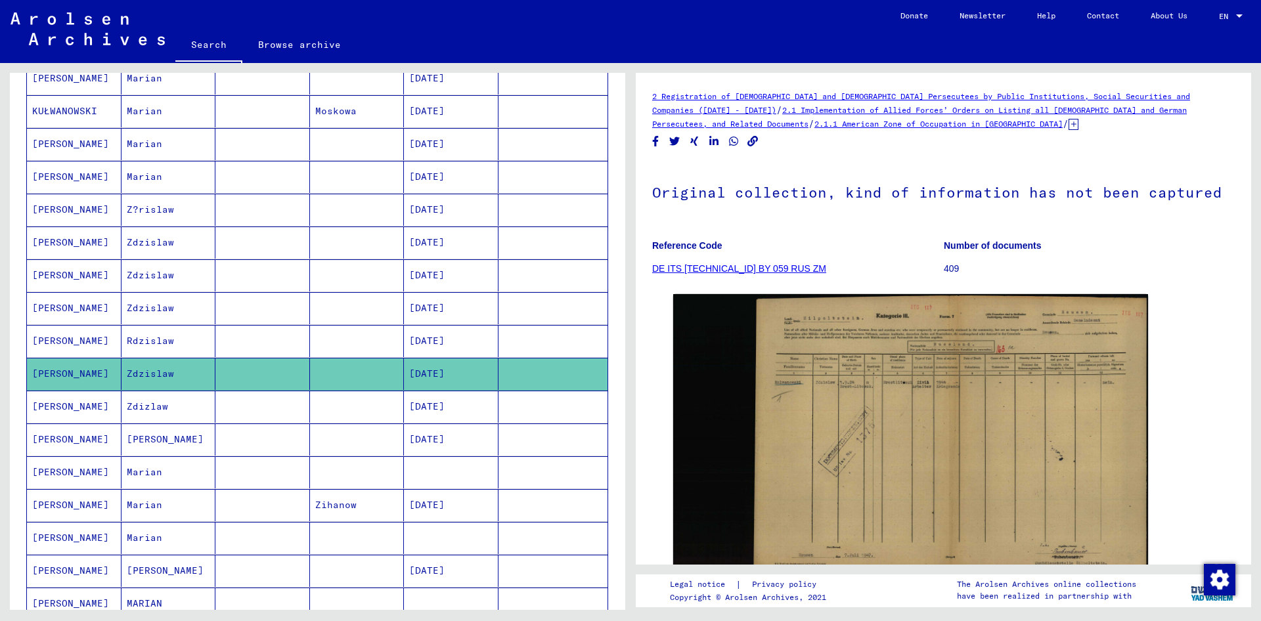
click at [183, 413] on mat-cell "Zdizlaw" at bounding box center [168, 407] width 95 height 32
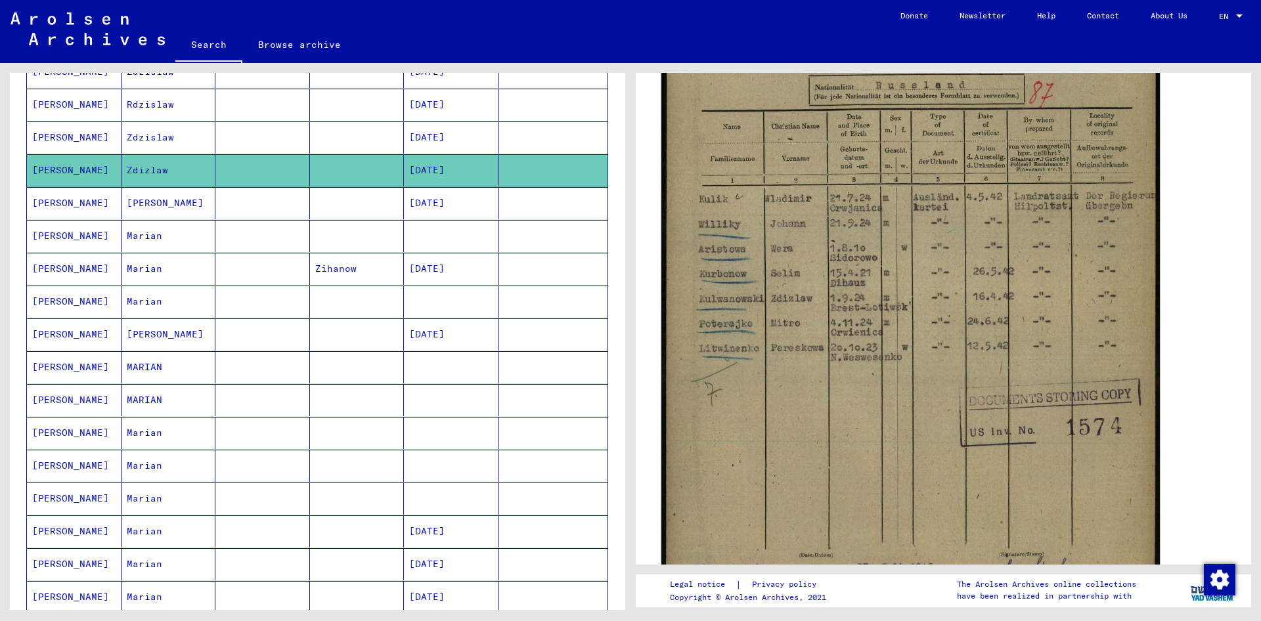
scroll to position [236, 0]
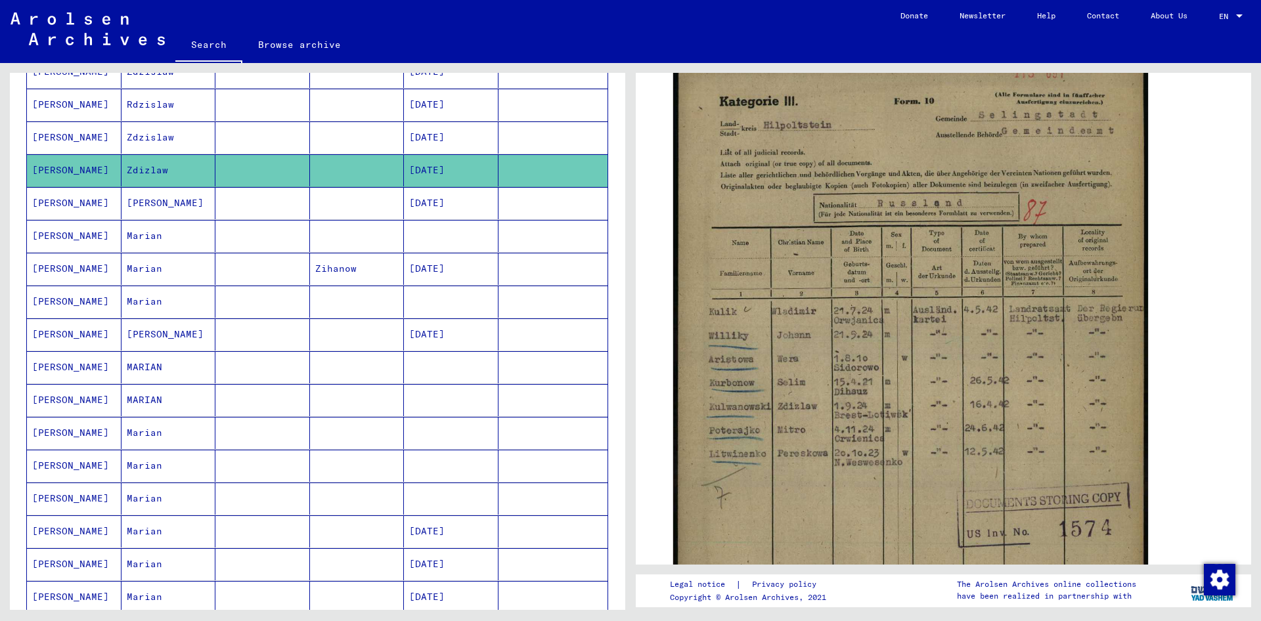
click at [169, 201] on mat-cell "[PERSON_NAME]" at bounding box center [168, 203] width 95 height 32
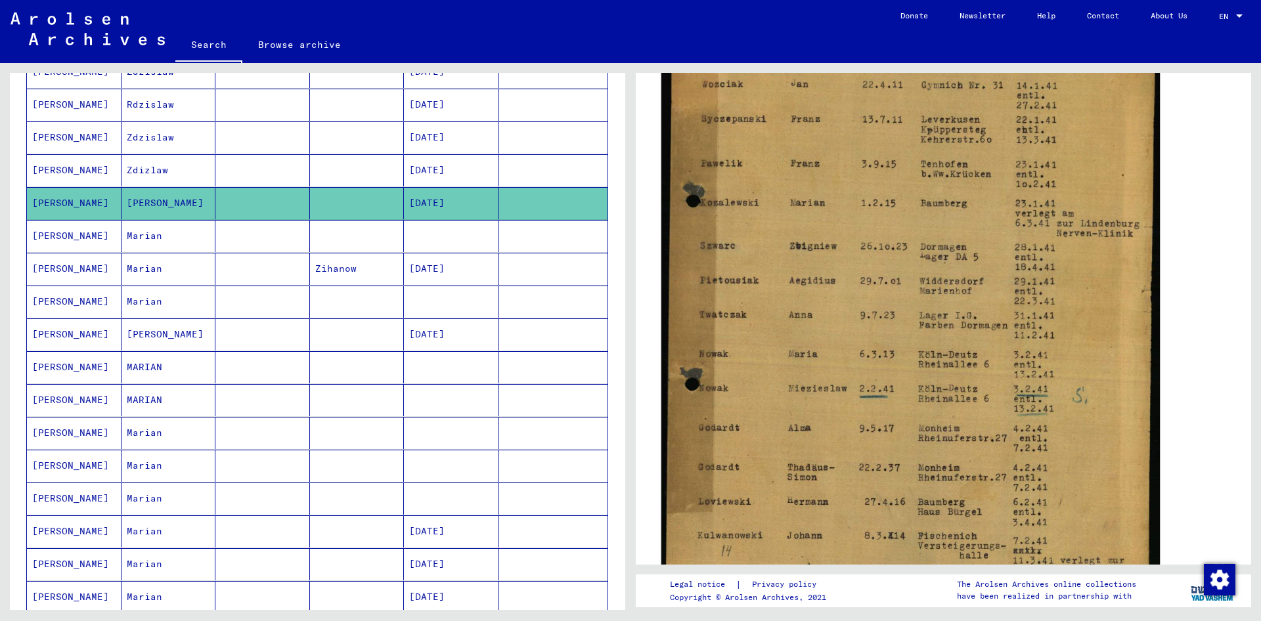
scroll to position [473, 0]
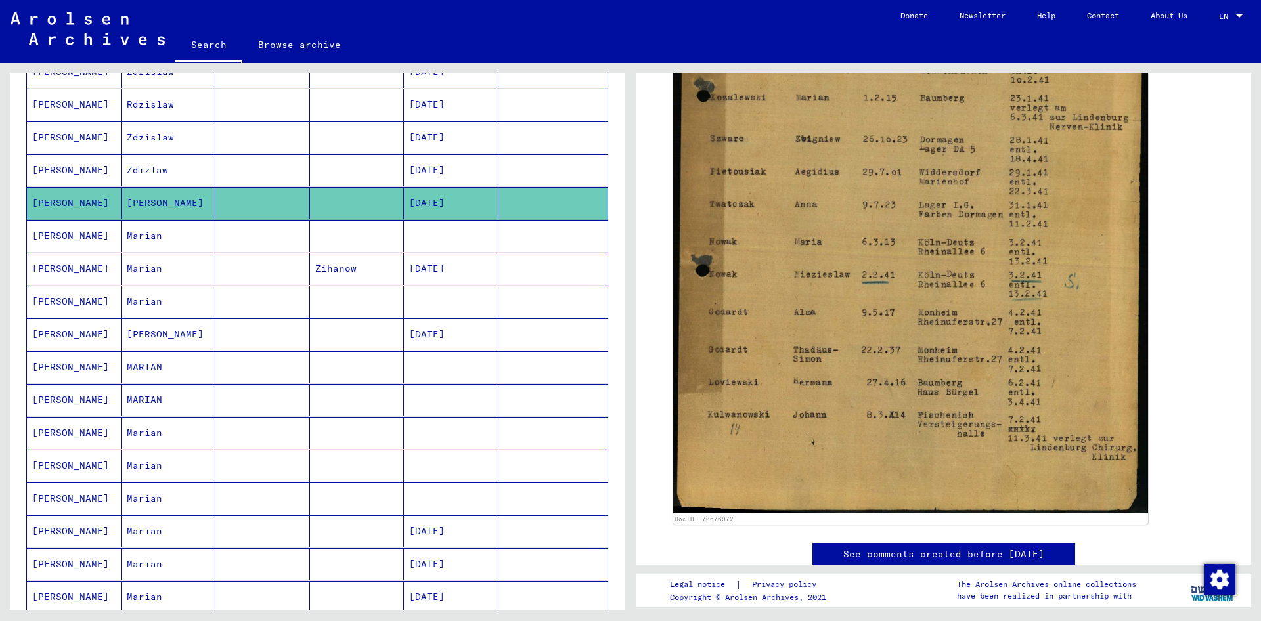
click at [186, 238] on mat-cell "Marian" at bounding box center [168, 236] width 95 height 32
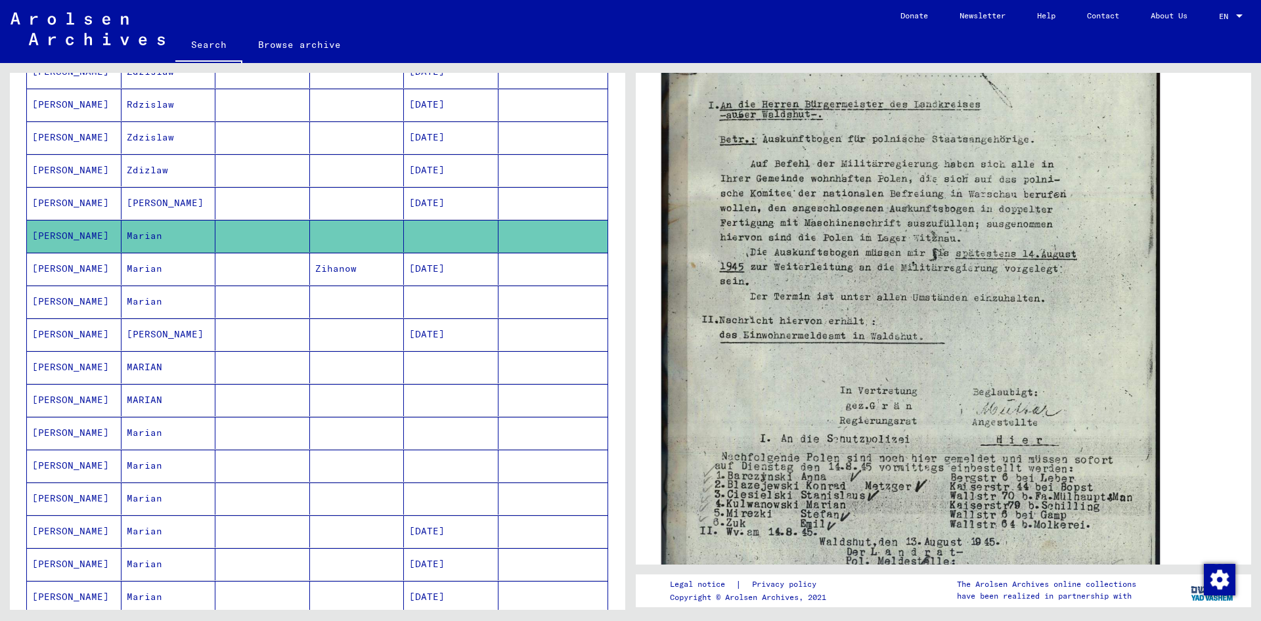
scroll to position [473, 0]
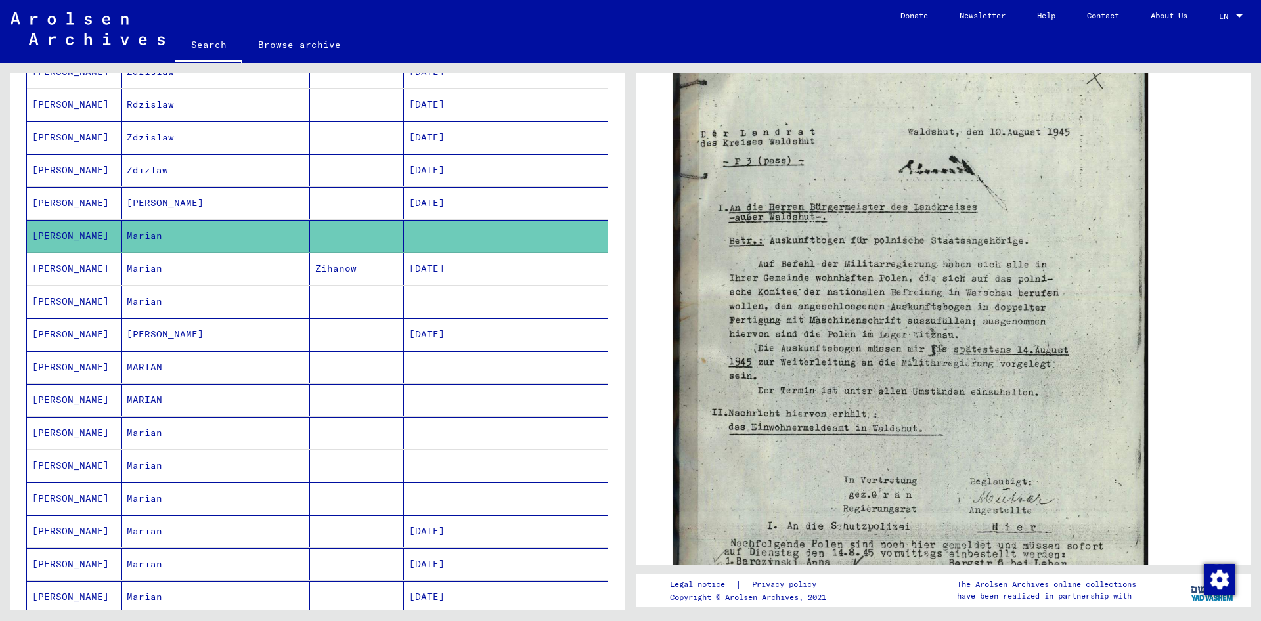
click at [244, 269] on mat-cell at bounding box center [262, 269] width 95 height 32
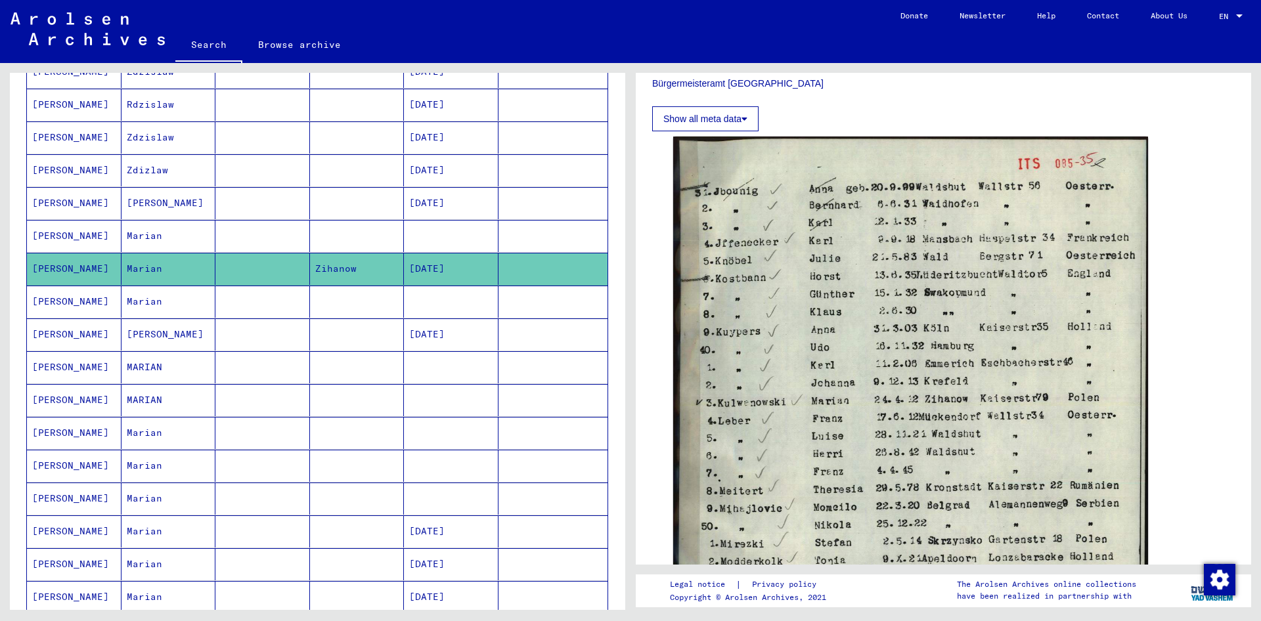
scroll to position [473, 0]
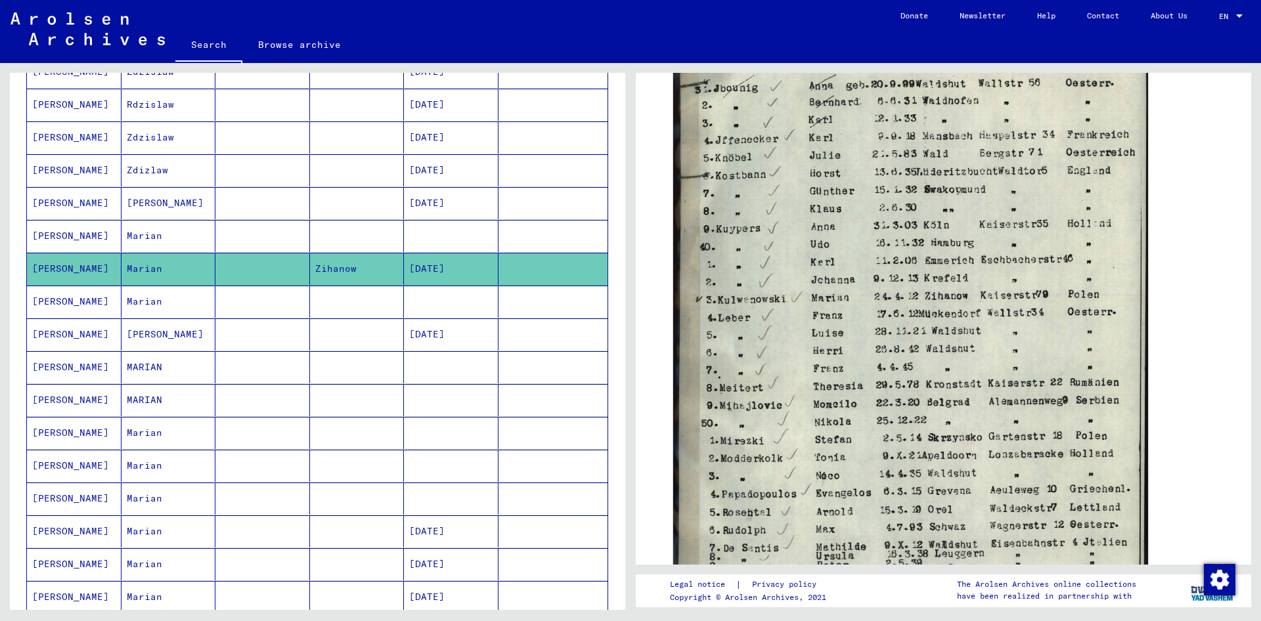
click at [280, 300] on mat-cell at bounding box center [262, 302] width 95 height 32
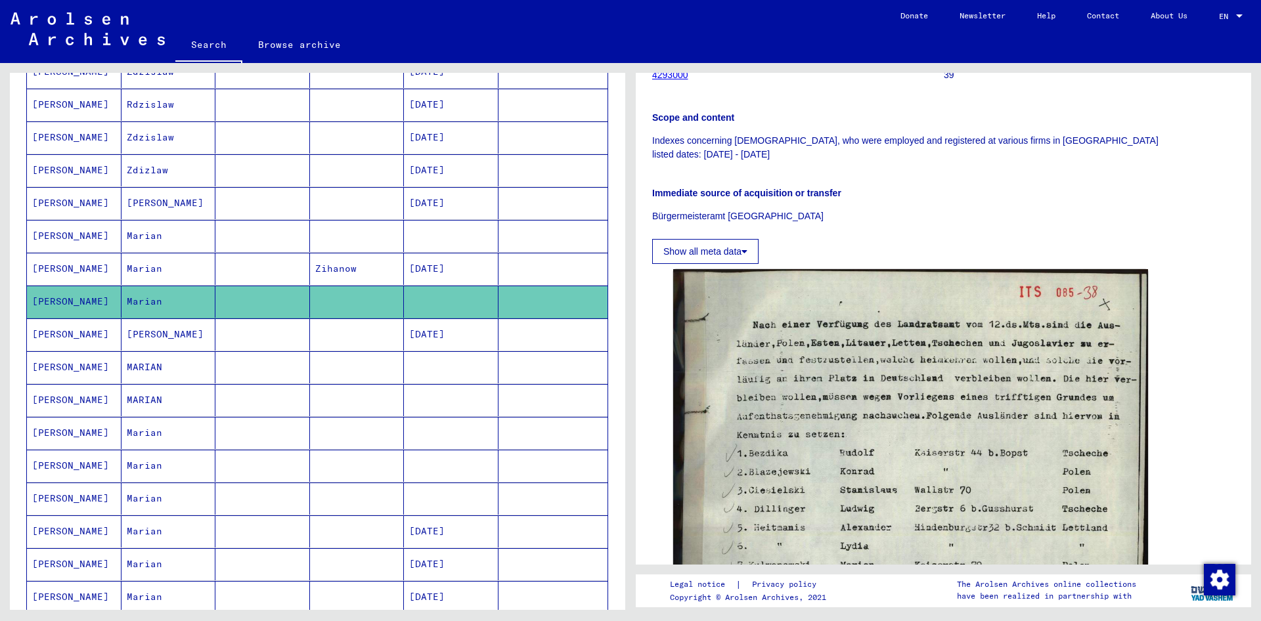
scroll to position [473, 0]
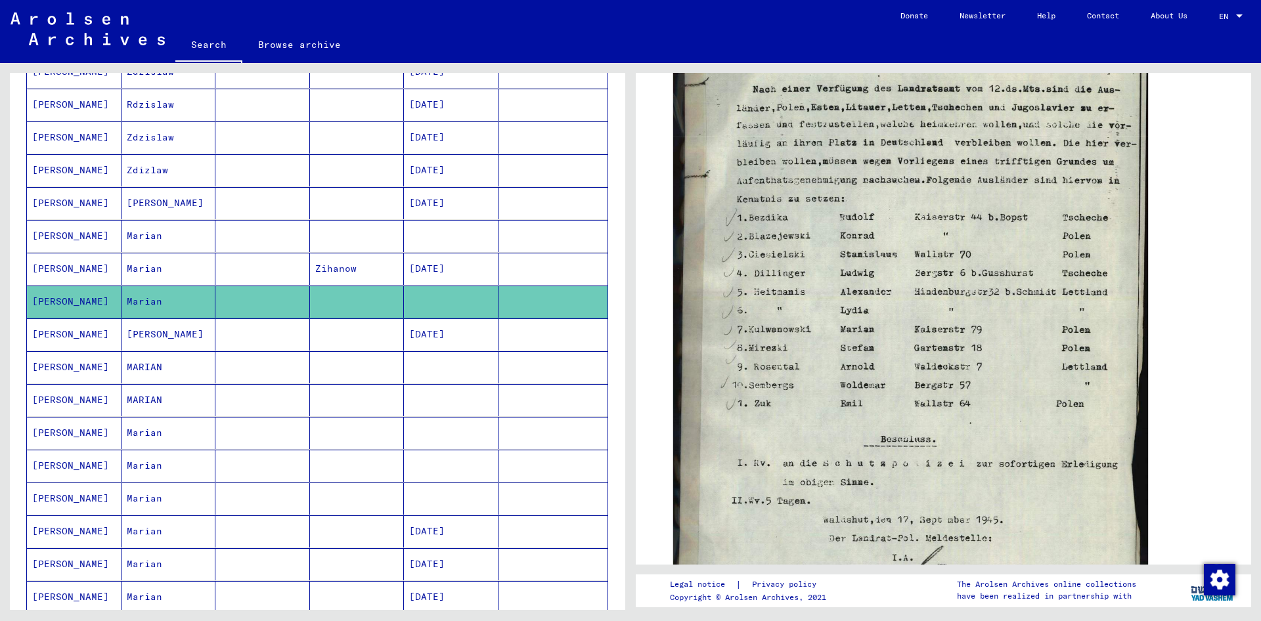
click at [236, 323] on mat-cell at bounding box center [262, 335] width 95 height 32
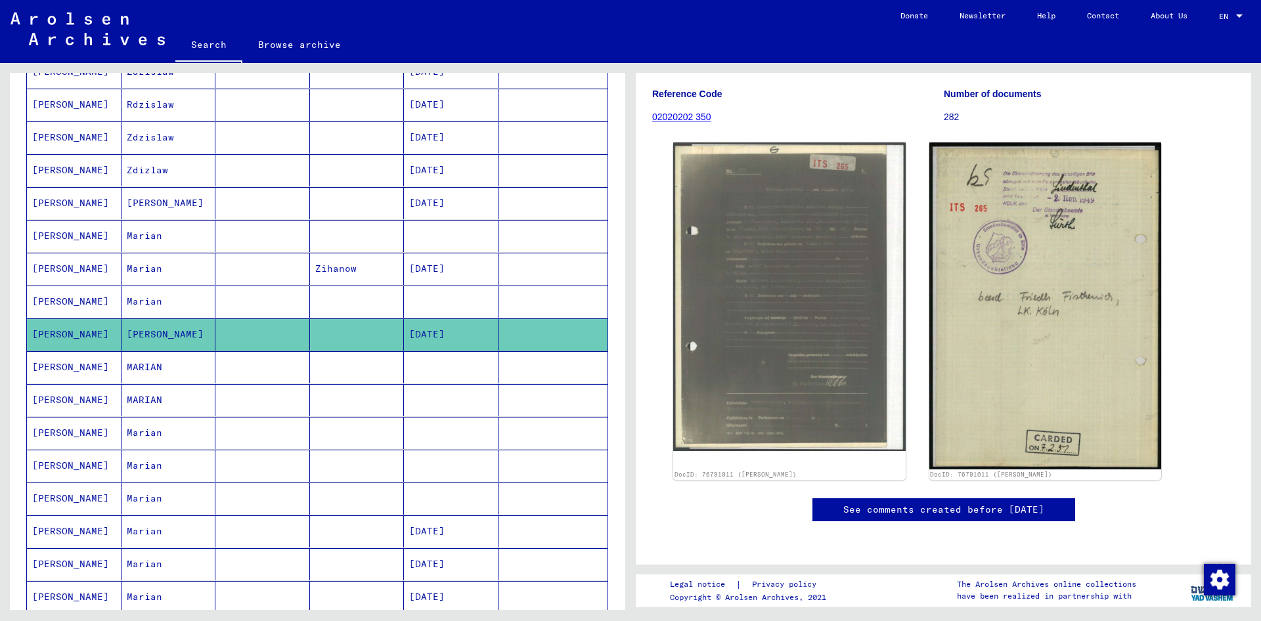
scroll to position [473, 0]
click at [276, 367] on mat-cell at bounding box center [262, 367] width 95 height 32
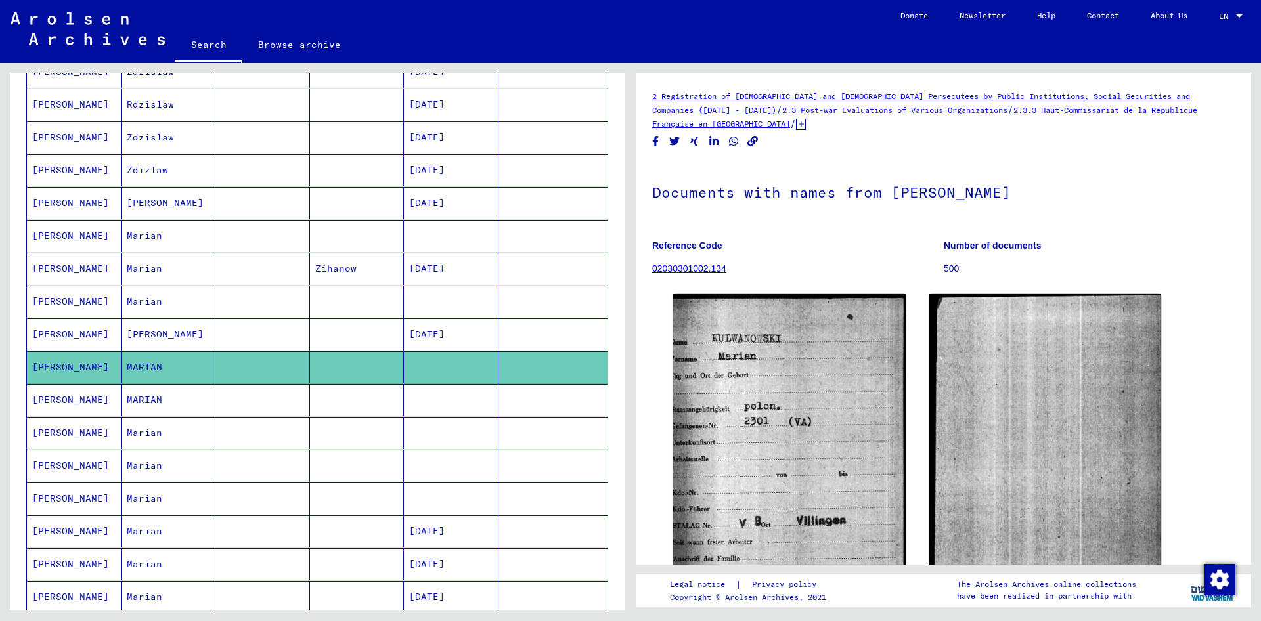
click at [242, 410] on mat-cell at bounding box center [262, 400] width 95 height 32
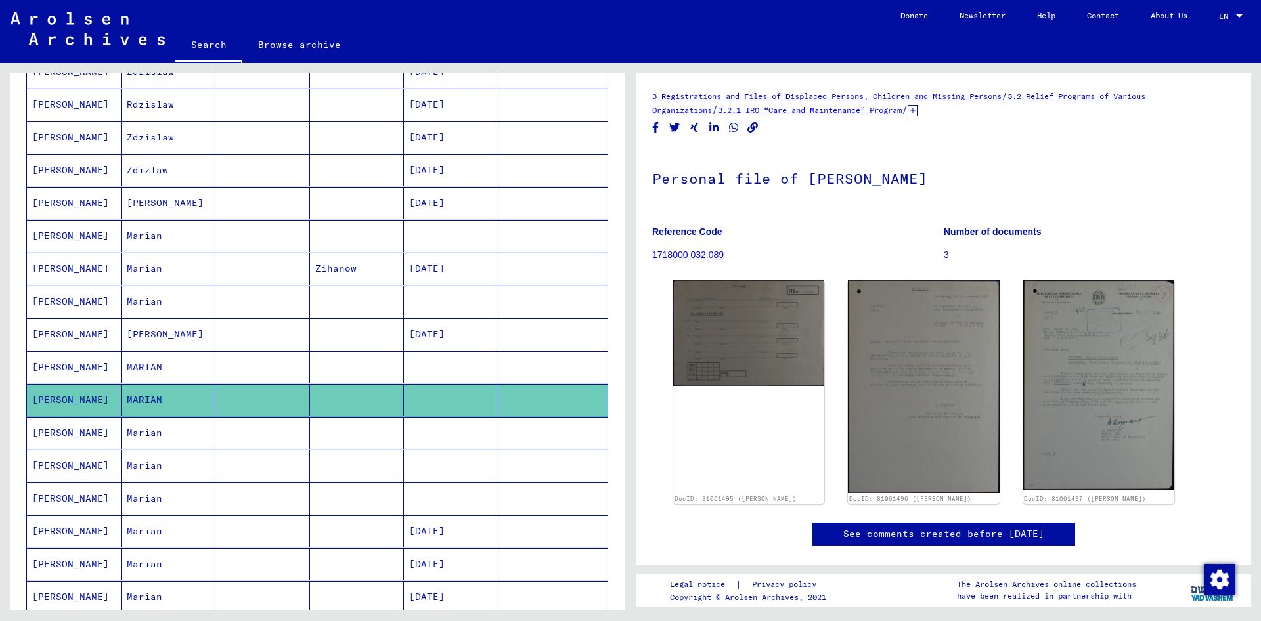
click at [237, 427] on mat-cell at bounding box center [262, 433] width 95 height 32
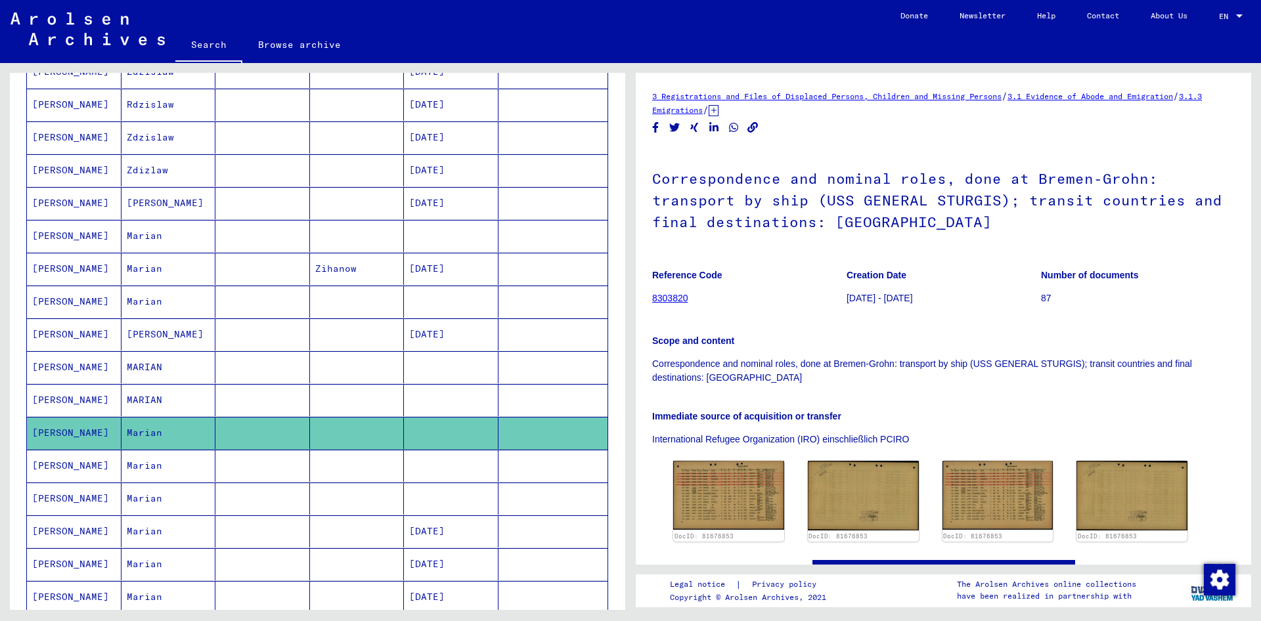
click at [243, 464] on mat-cell at bounding box center [262, 466] width 95 height 32
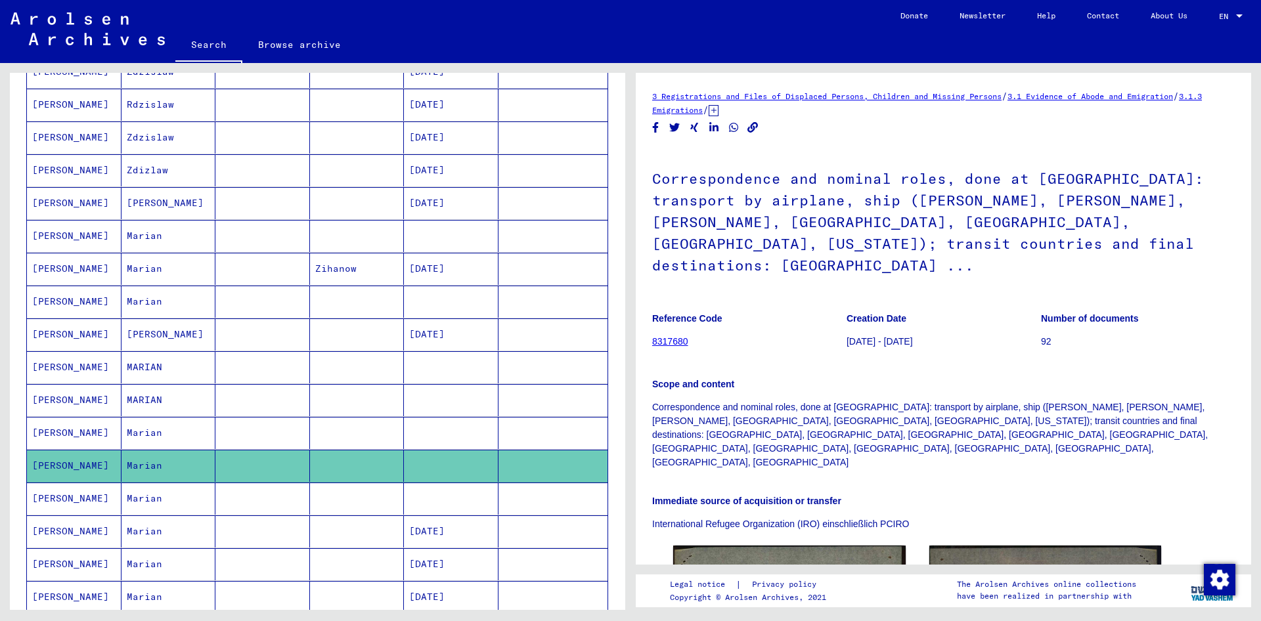
click at [249, 506] on mat-cell at bounding box center [262, 499] width 95 height 32
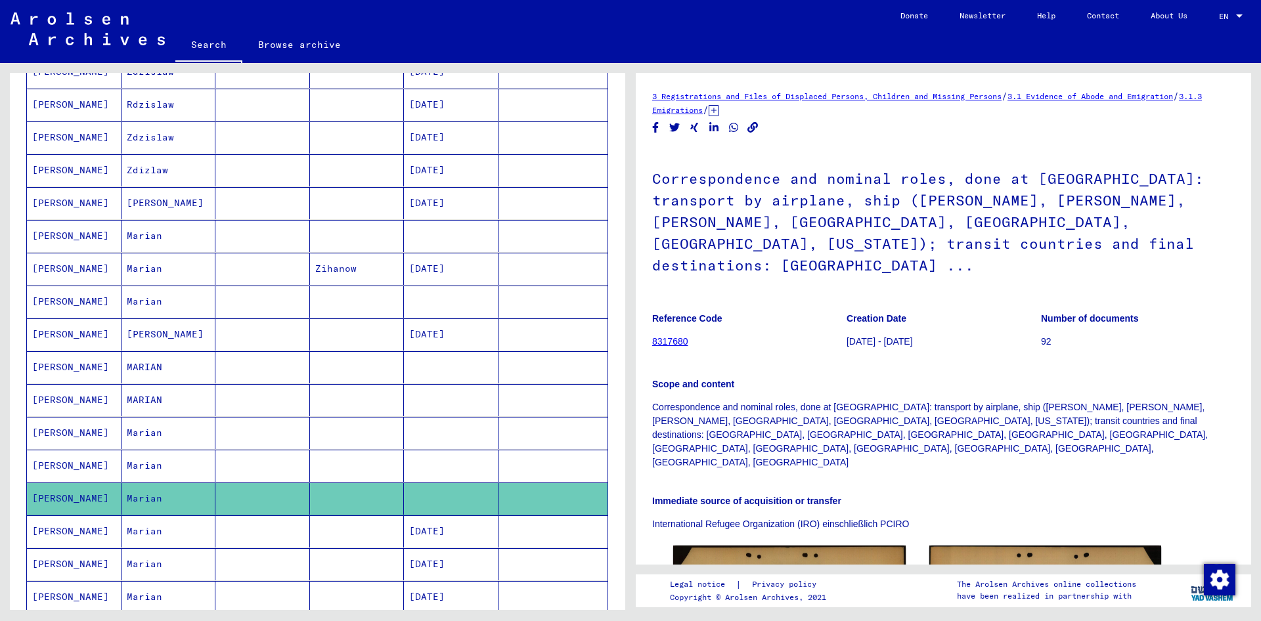
click at [256, 532] on mat-cell at bounding box center [262, 532] width 95 height 32
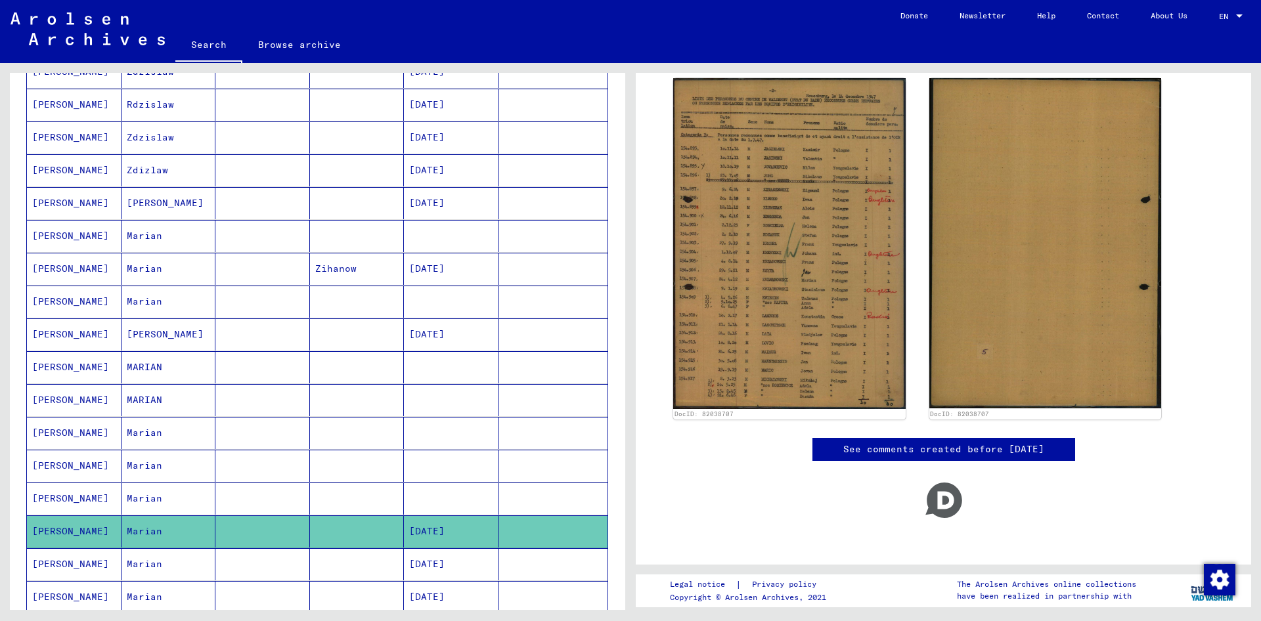
scroll to position [709, 0]
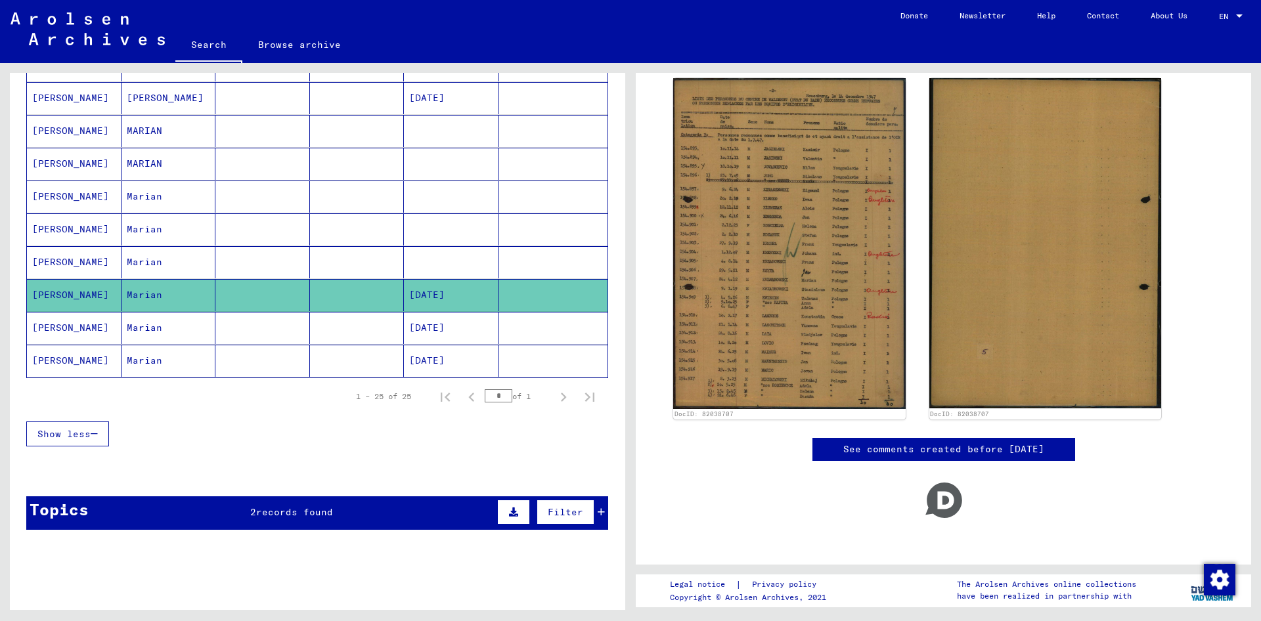
click at [326, 324] on mat-cell at bounding box center [357, 328] width 95 height 32
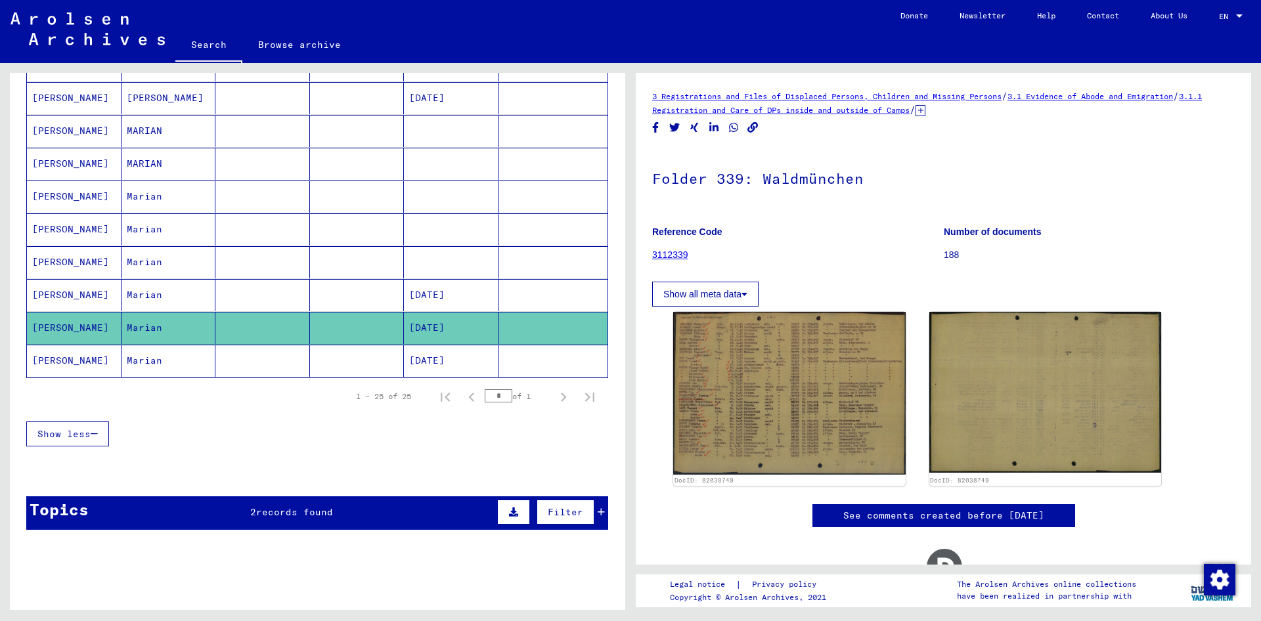
click at [336, 366] on mat-cell at bounding box center [357, 361] width 95 height 32
